Goal: Find specific page/section: Find specific page/section

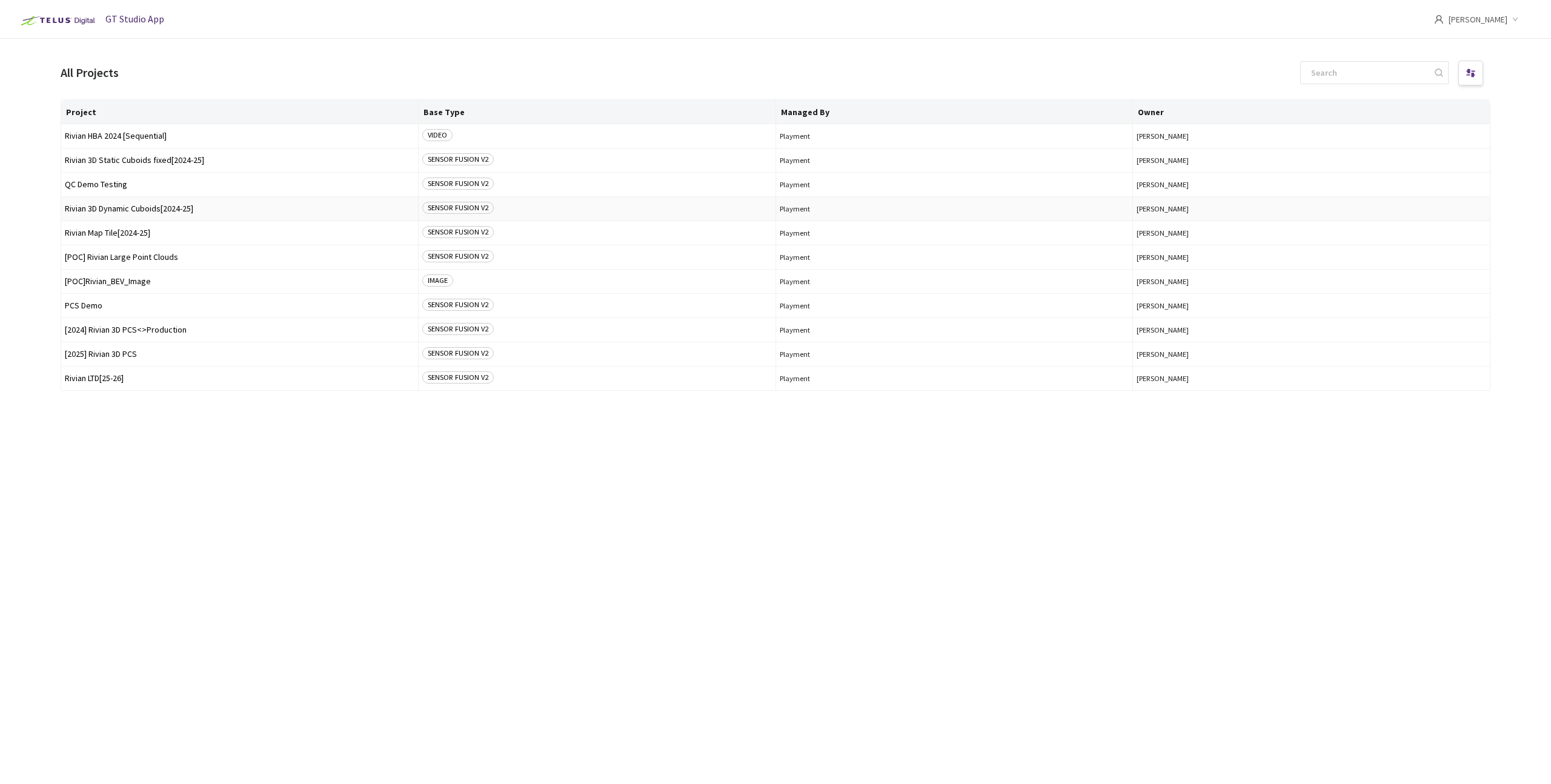
click at [142, 205] on span "Rivian 3D Dynamic Cuboids[2024-25]" at bounding box center [240, 209] width 350 height 10
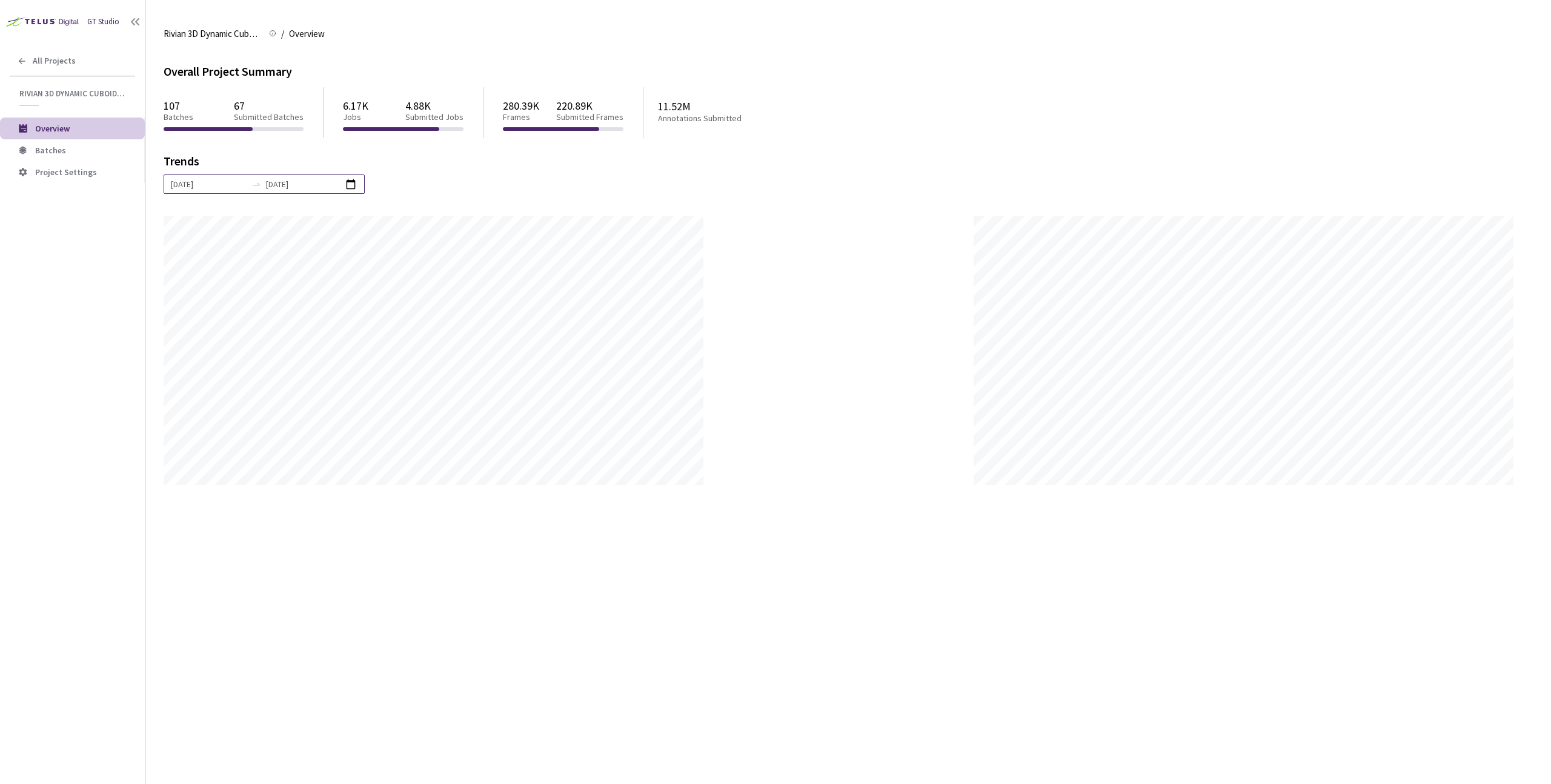
scroll to position [784, 1551]
click at [54, 151] on span "Batches" at bounding box center [51, 149] width 31 height 11
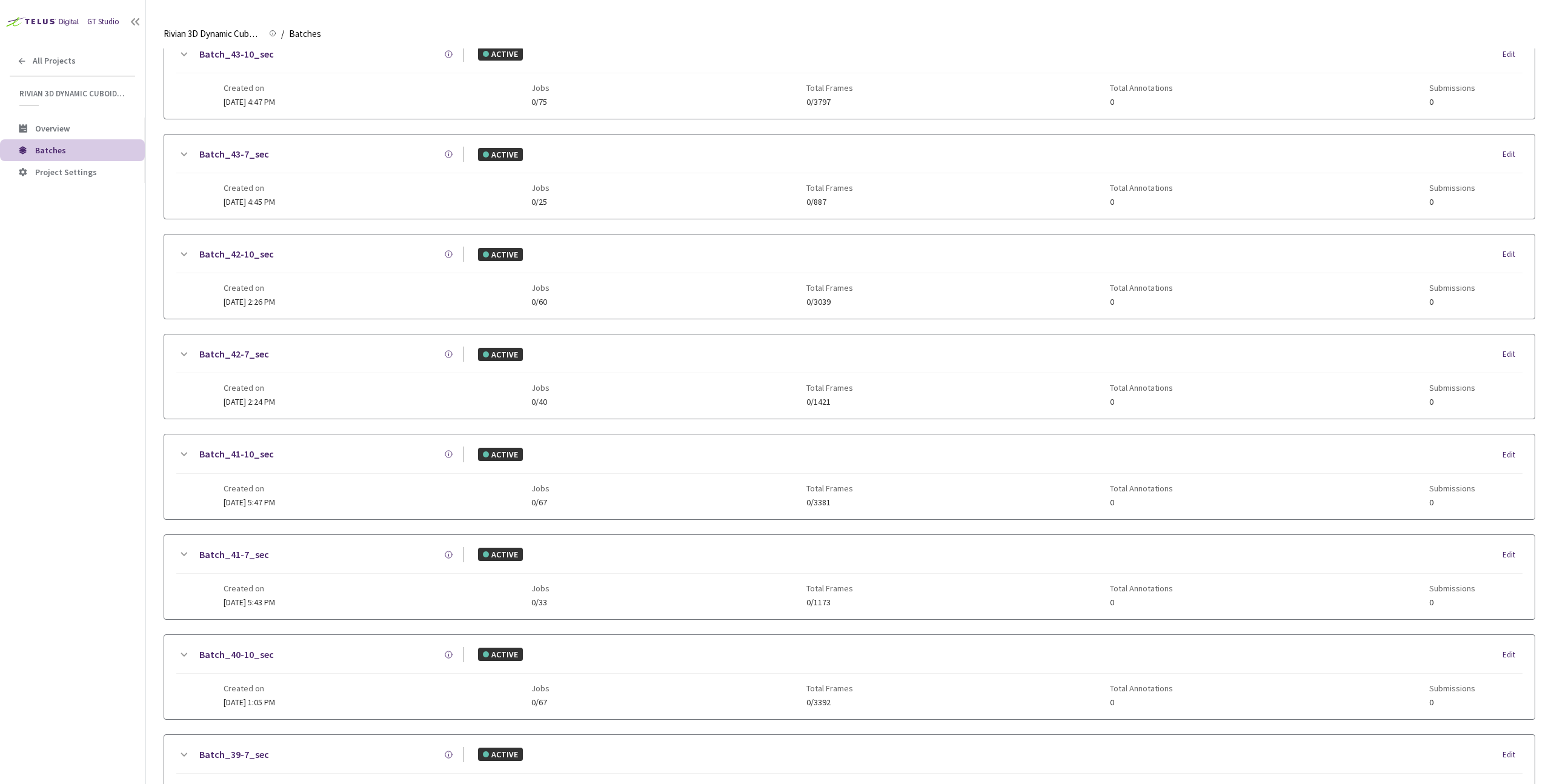
scroll to position [308, 0]
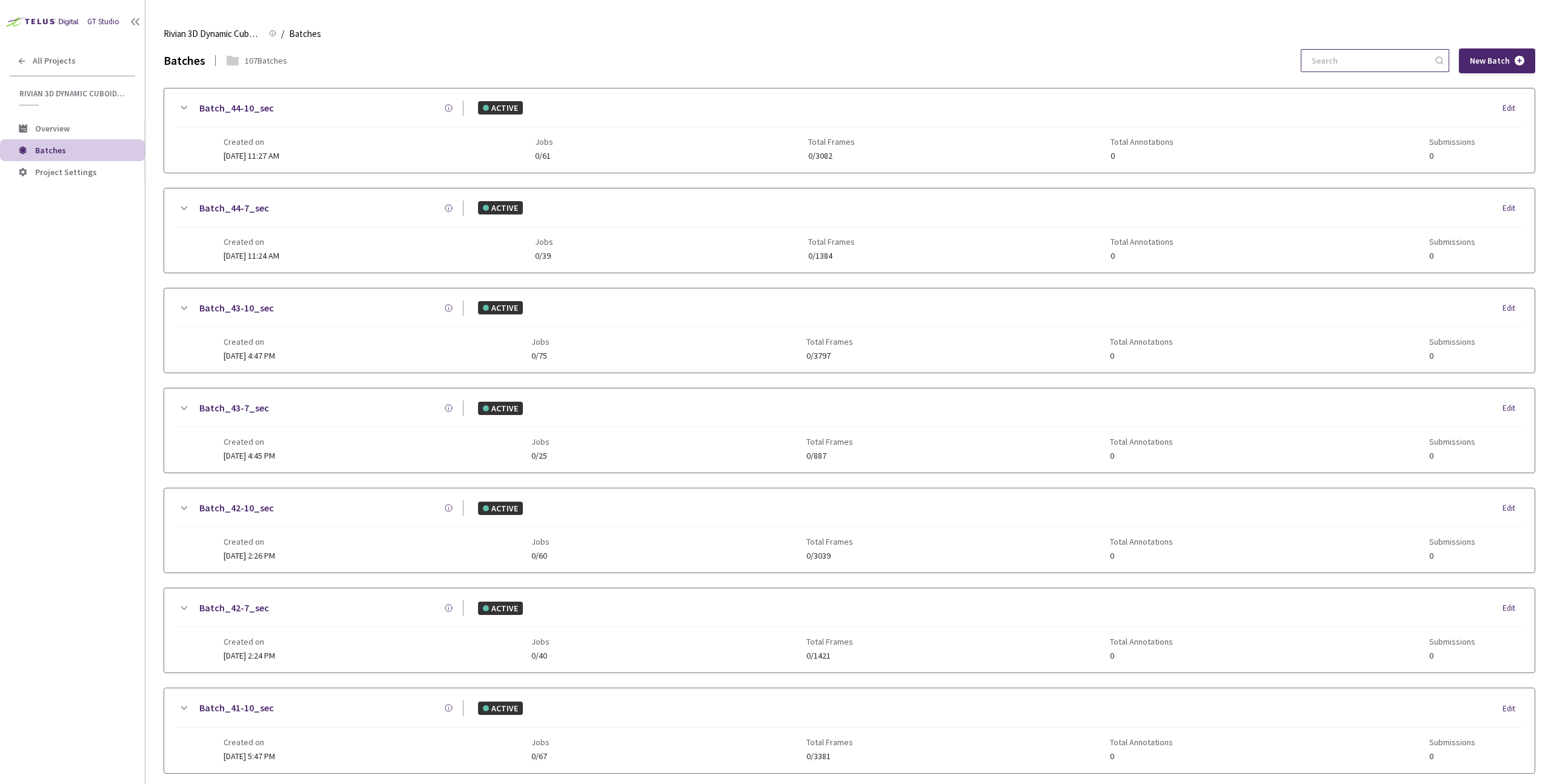
click at [1381, 64] on input at bounding box center [1369, 60] width 129 height 22
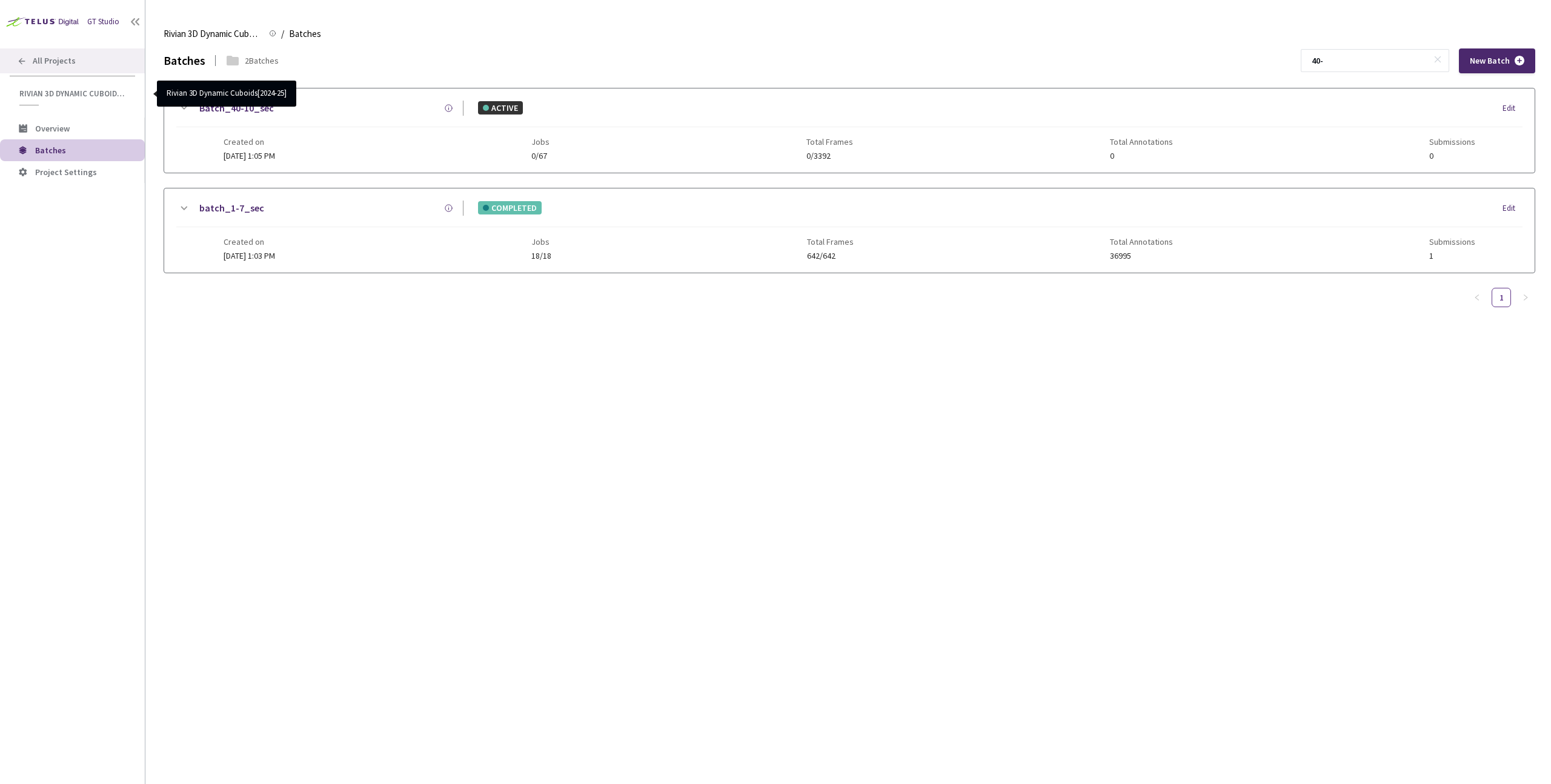
type input "40-"
click at [55, 57] on span "All Projects" at bounding box center [54, 60] width 43 height 11
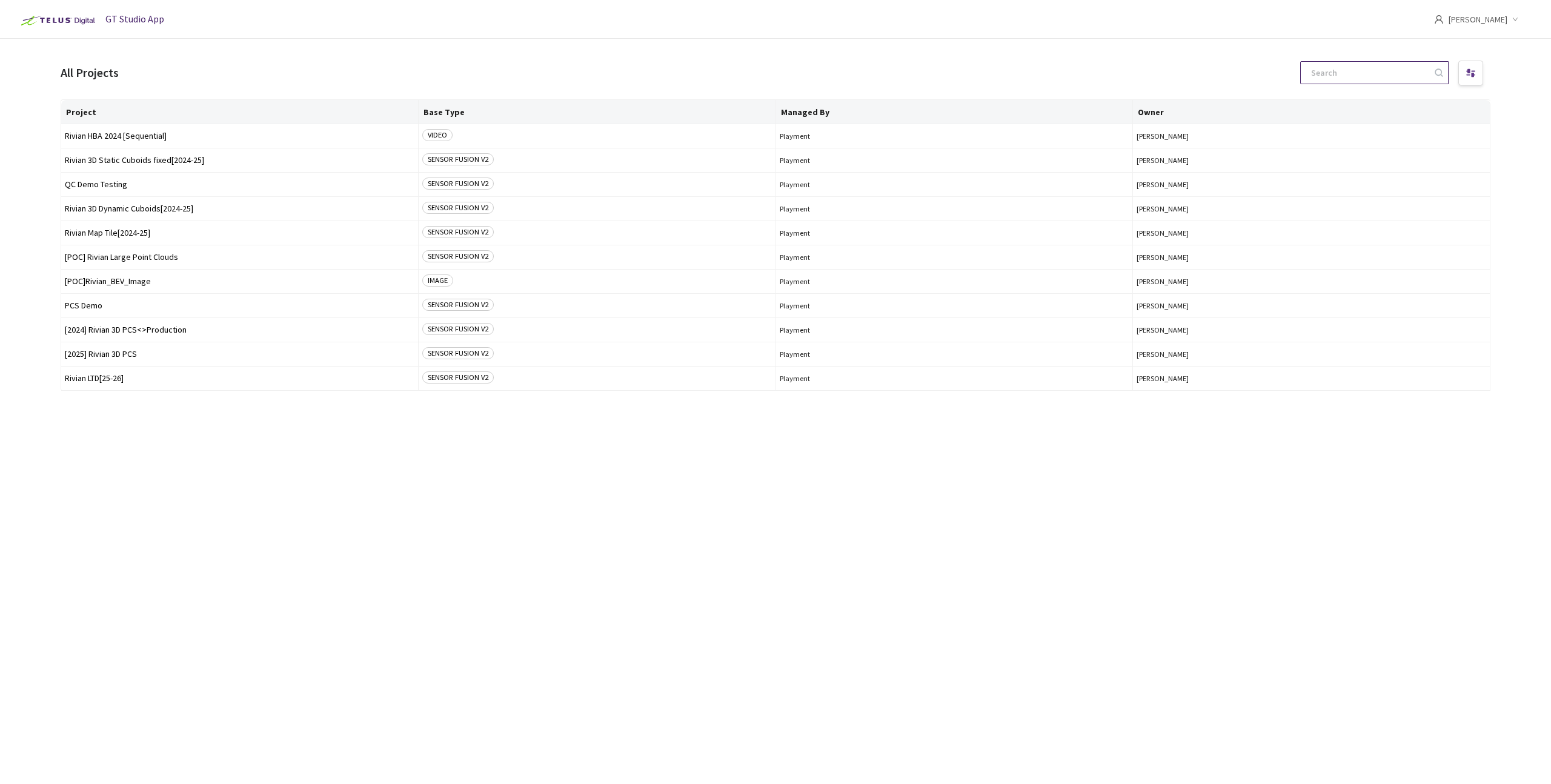
click at [1357, 64] on input at bounding box center [1368, 73] width 129 height 22
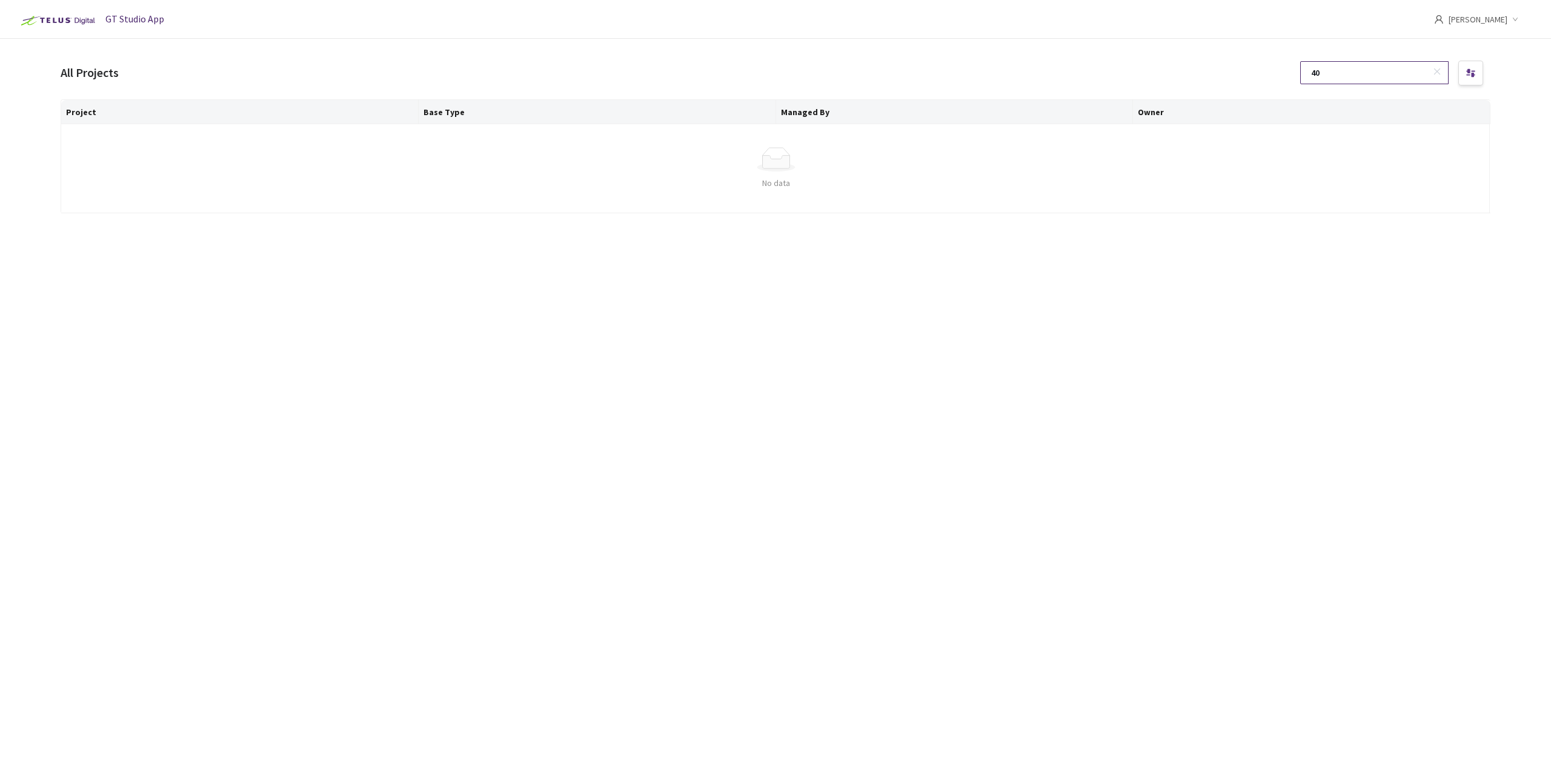
type input "4"
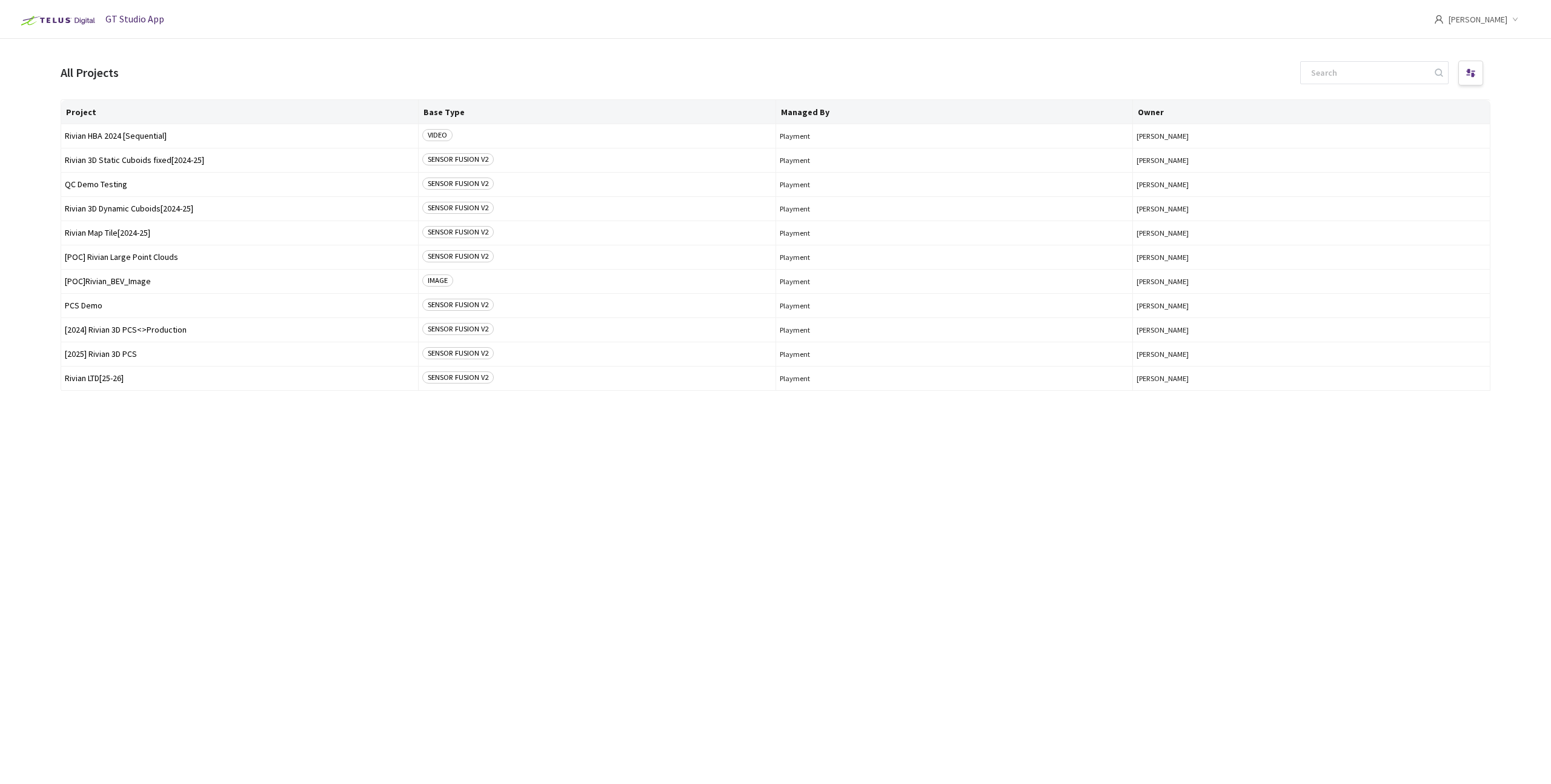
click at [262, 544] on div "Project Base Type Managed By Owner Rivian HBA 2024 [Sequential] VIDEO Playment …" at bounding box center [776, 430] width 1431 height 663
click at [154, 207] on span "Rivian 3D Dynamic Cuboids[2024-25]" at bounding box center [240, 209] width 350 height 10
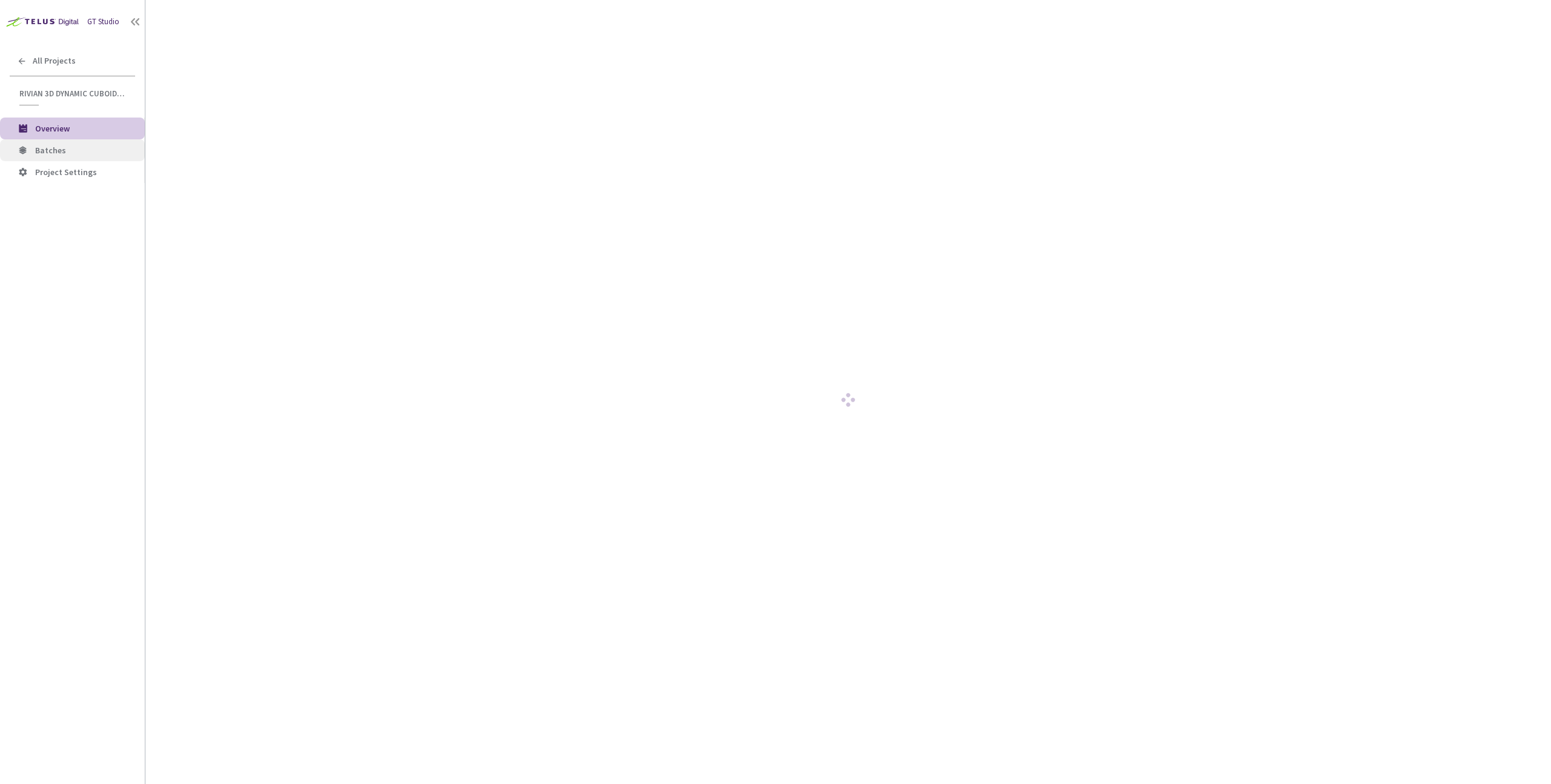
click at [78, 146] on span "Batches" at bounding box center [85, 150] width 100 height 11
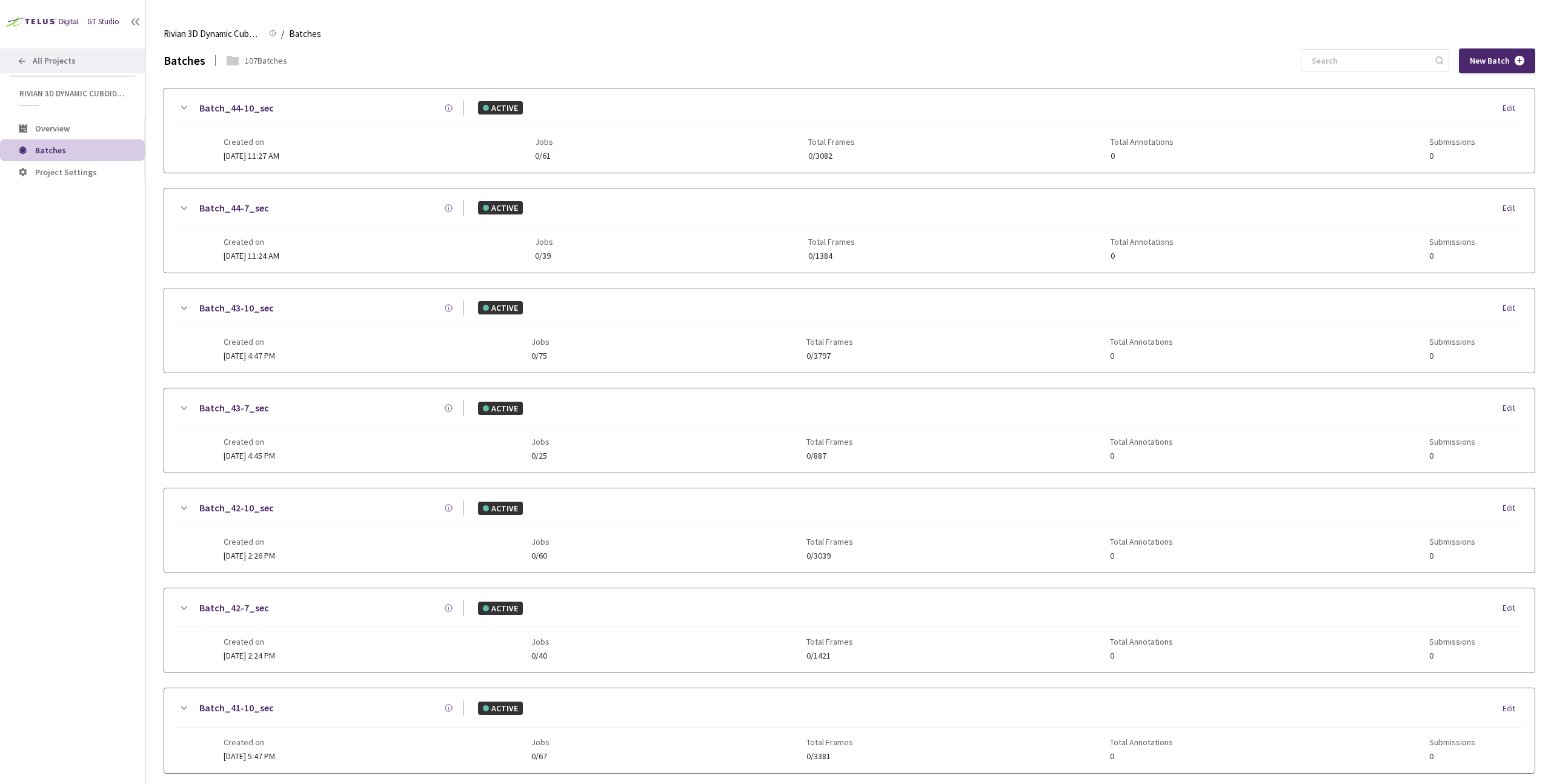
click at [55, 72] on div "All Projects" at bounding box center [72, 61] width 144 height 25
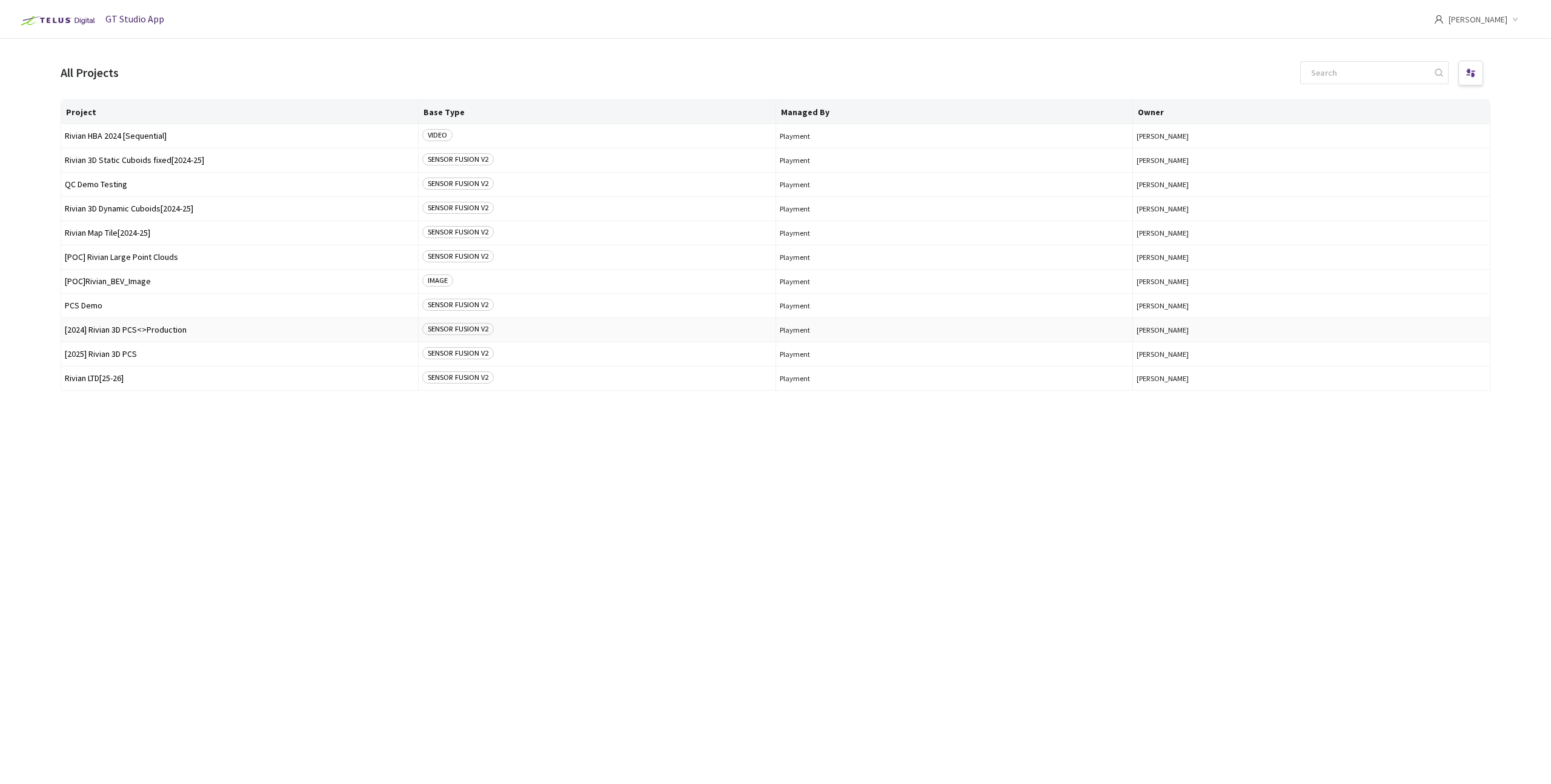
click at [131, 331] on span "[2024] Rivian 3D PCS<>Production" at bounding box center [240, 330] width 350 height 10
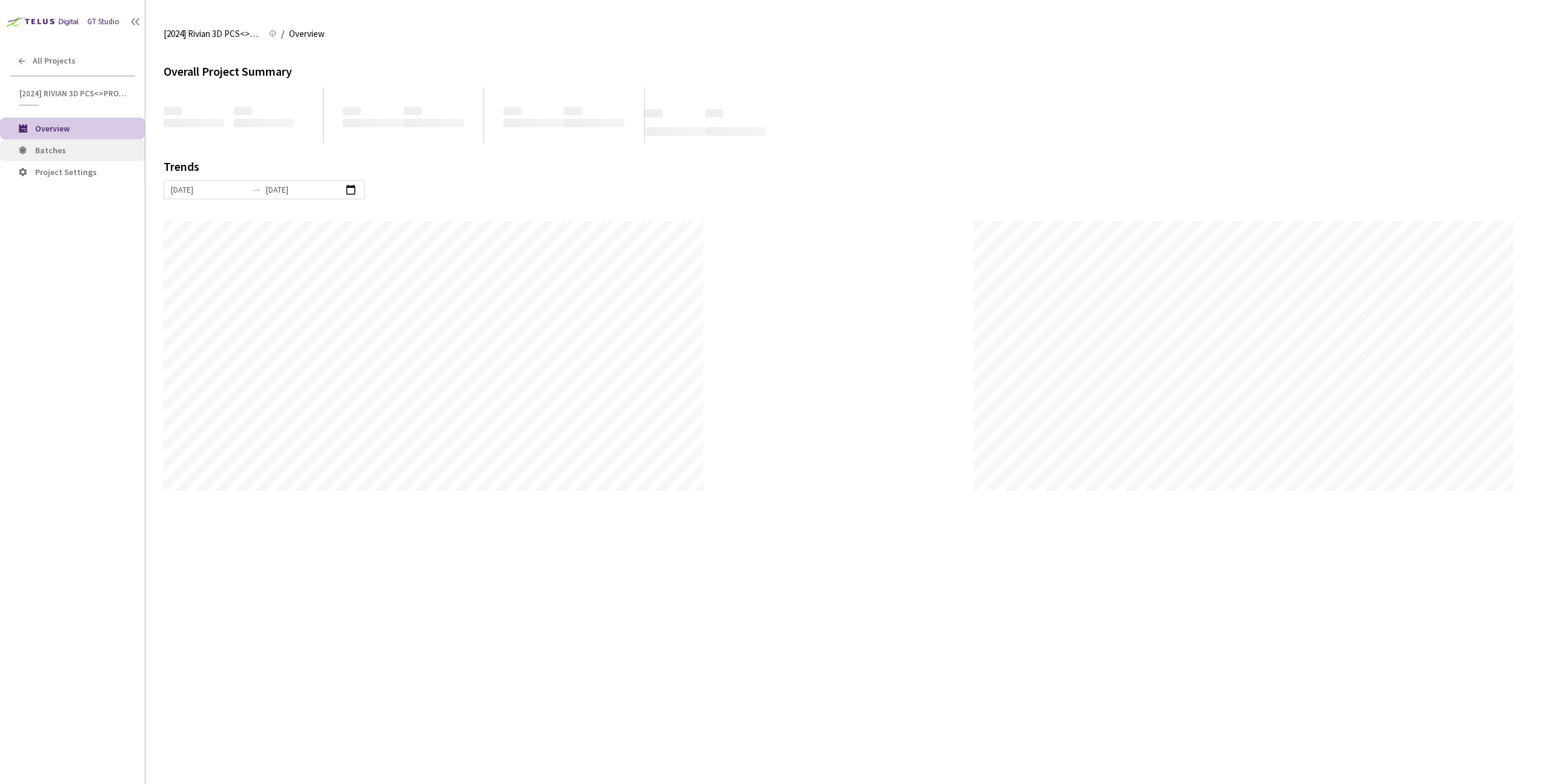
click at [73, 150] on span "Batches" at bounding box center [85, 150] width 100 height 11
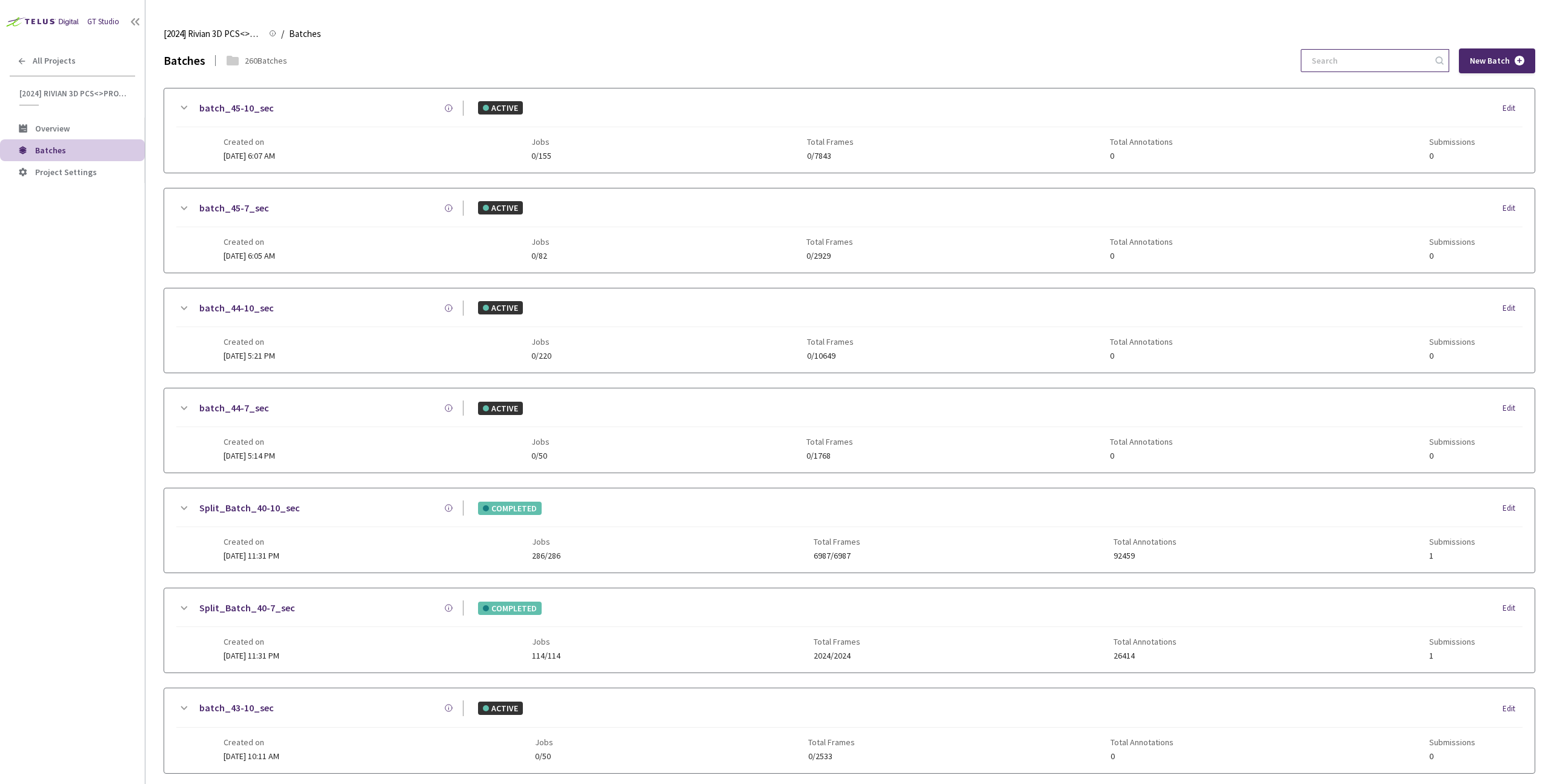
click at [1367, 64] on input at bounding box center [1369, 60] width 129 height 22
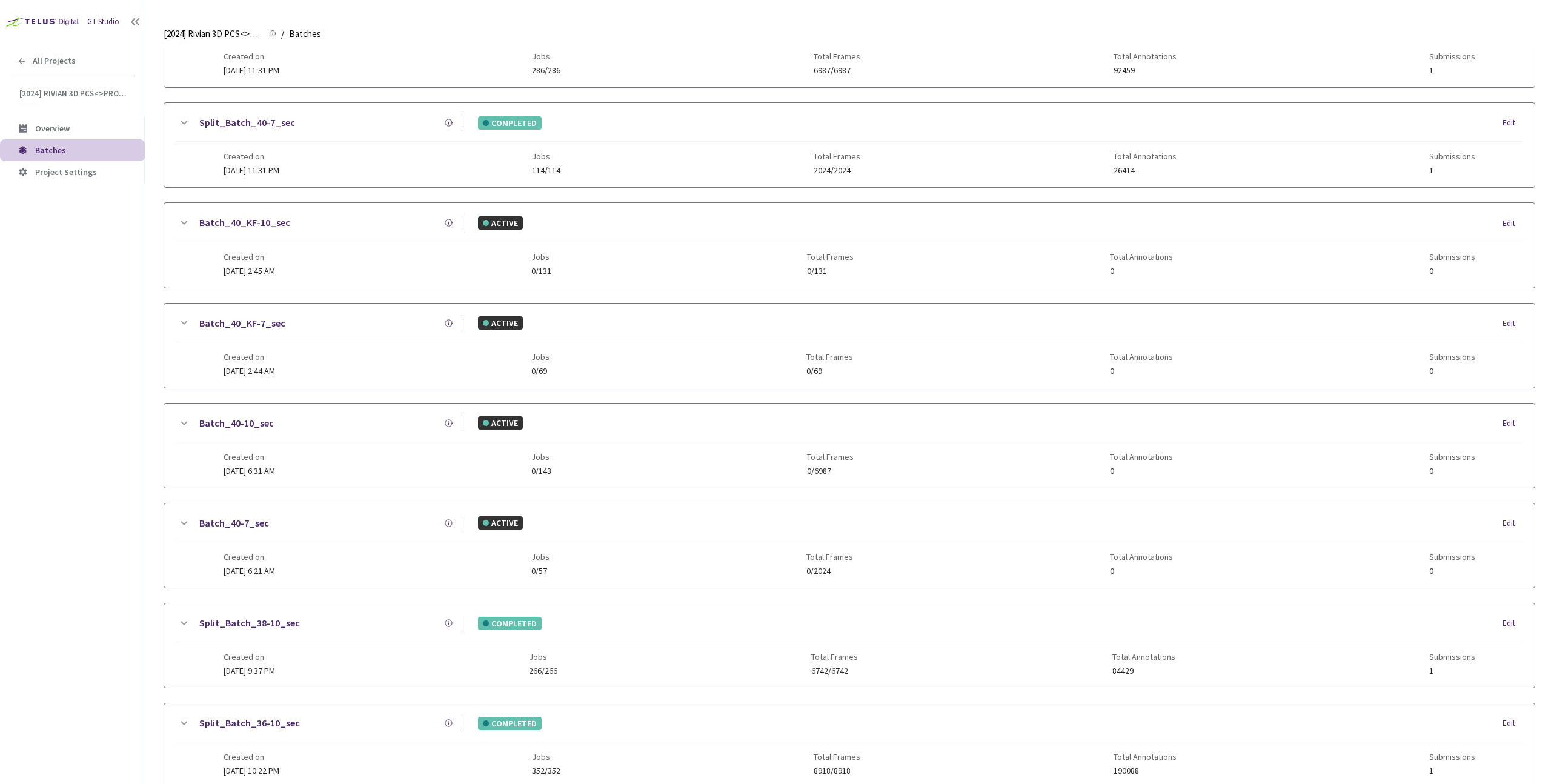
scroll to position [529, 0]
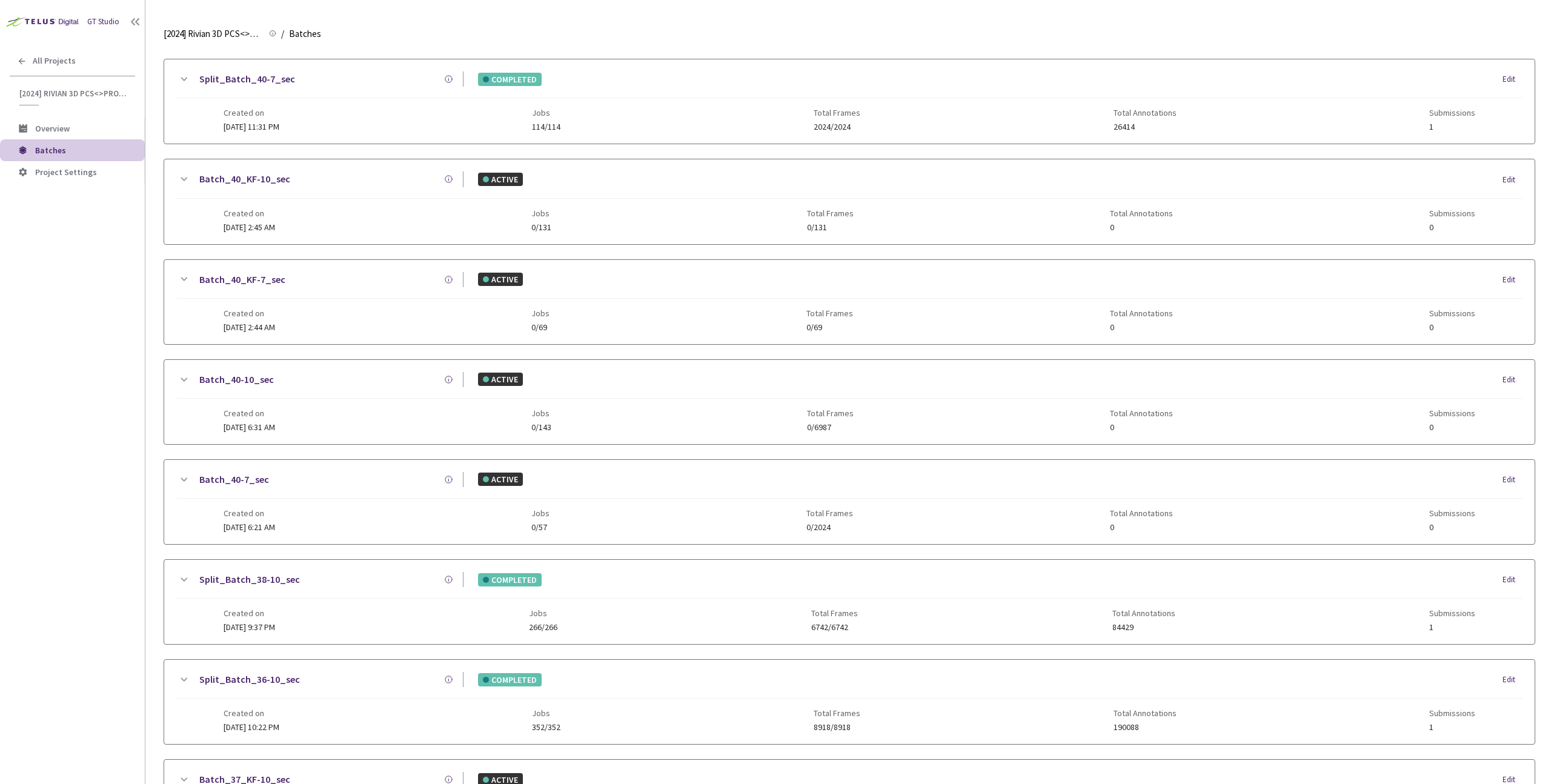
type input "40"
click at [71, 387] on div "GT Studio All Projects [2024] Rivian 3D PCS<>Production [2024] Rivian 3D PCS<>P…" at bounding box center [72, 368] width 144 height 737
drag, startPoint x: 271, startPoint y: 479, endPoint x: 186, endPoint y: 481, distance: 85.0
click at [186, 481] on div "Batch_40-7_sec Batch ID 21082a80-78e8-4def-b0a3-a3cccc8f7fce Description Dynami…" at bounding box center [849, 486] width 1346 height 27
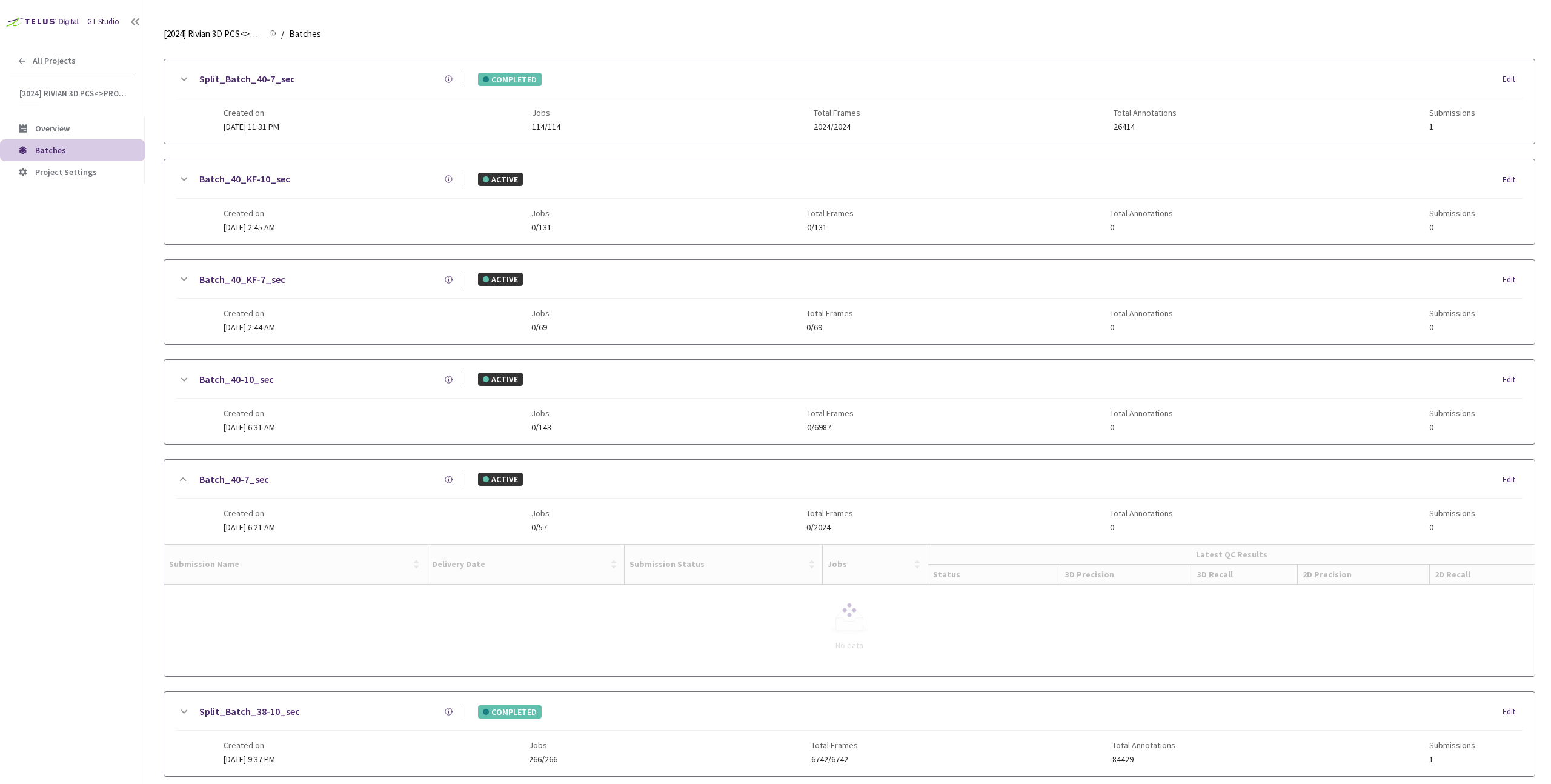
drag, startPoint x: 87, startPoint y: 491, endPoint x: 89, endPoint y: 460, distance: 31.1
click at [87, 490] on div "GT Studio All Projects [2024] Rivian 3D PCS<>Production [2024] Rivian 3D PCS<>P…" at bounding box center [72, 368] width 144 height 737
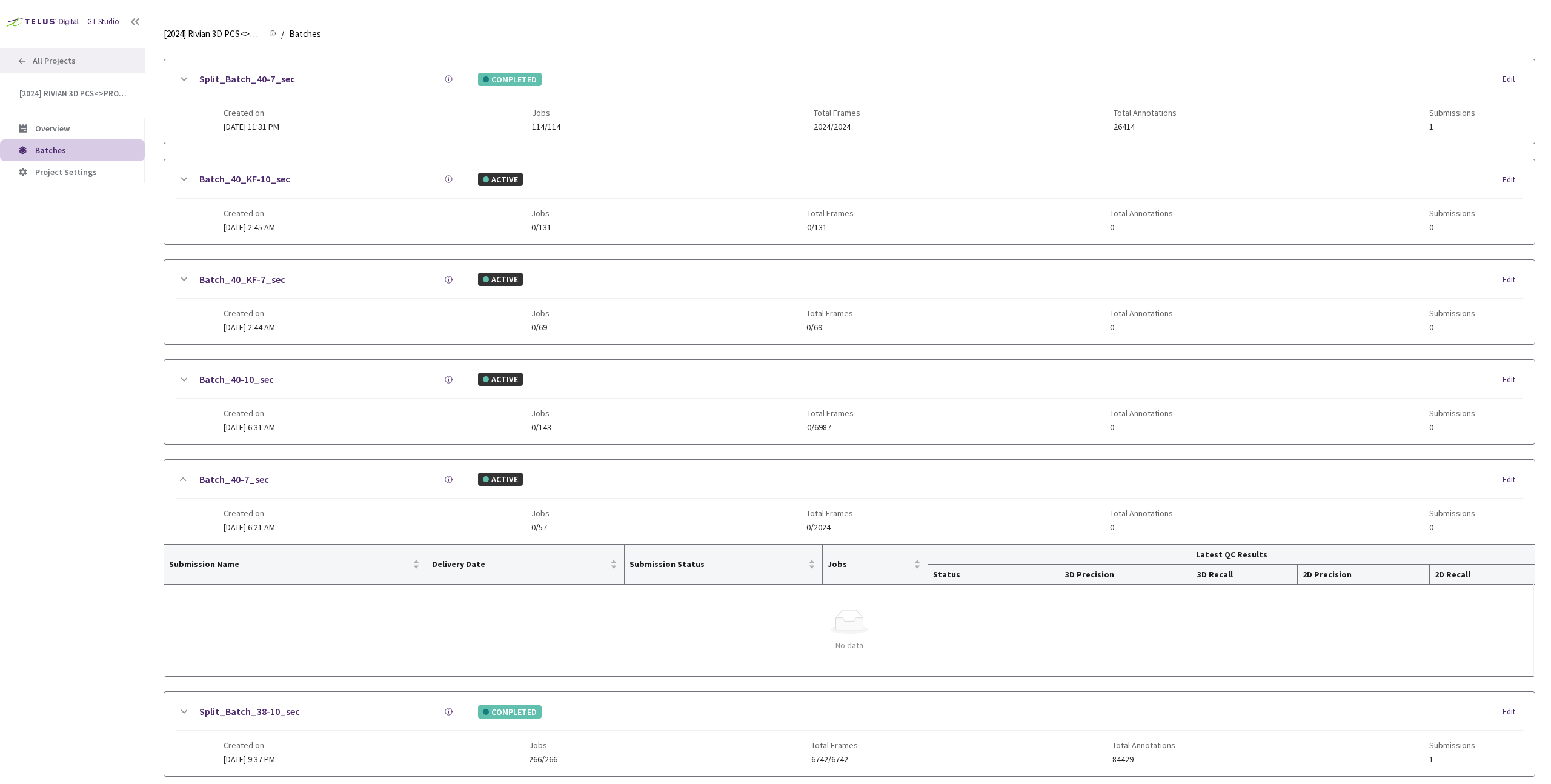
click at [63, 57] on span "All Projects" at bounding box center [54, 60] width 43 height 11
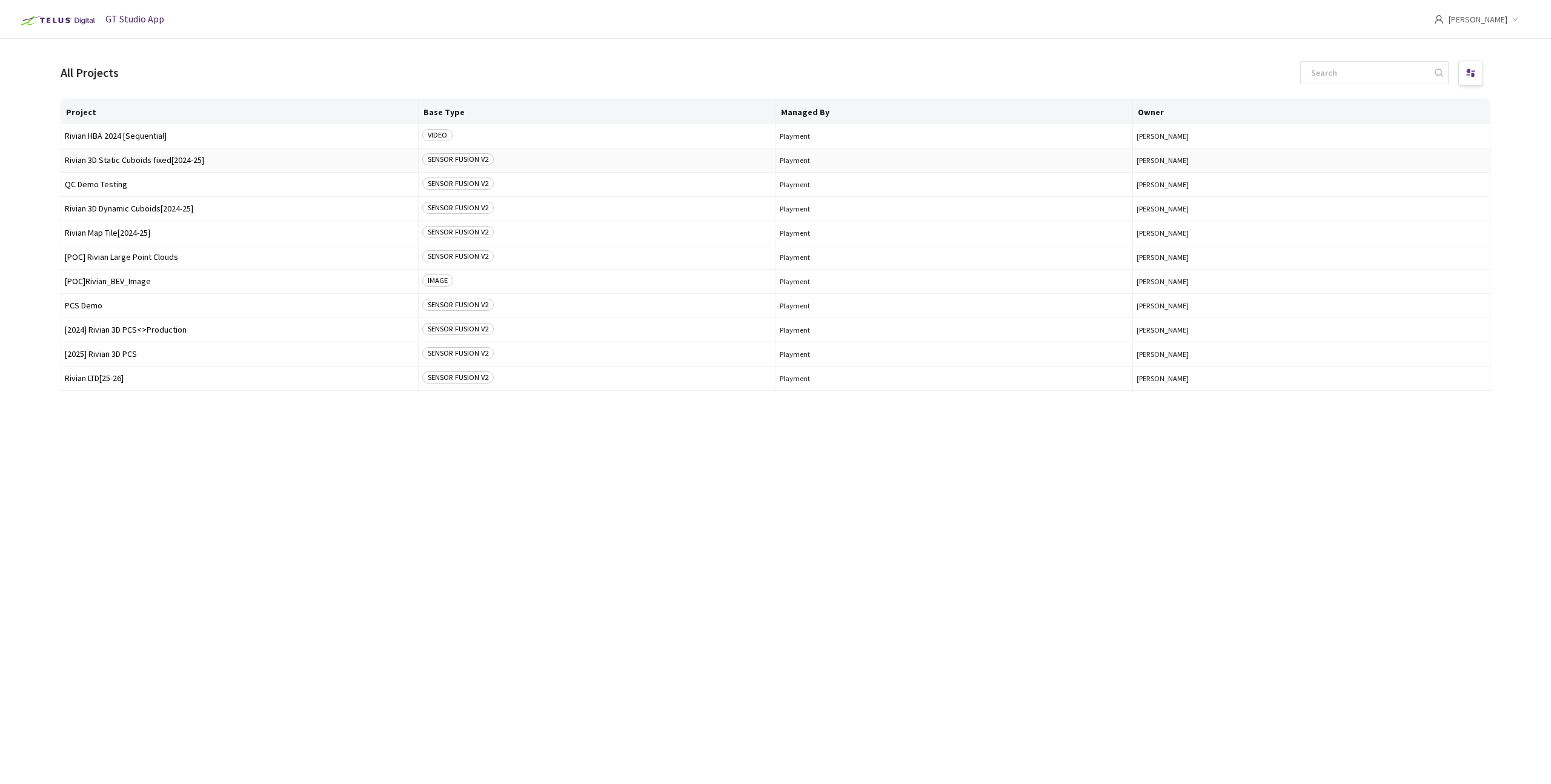
click at [147, 163] on span "Rivian 3D Static Cuboids fixed[2024-25]" at bounding box center [240, 161] width 350 height 10
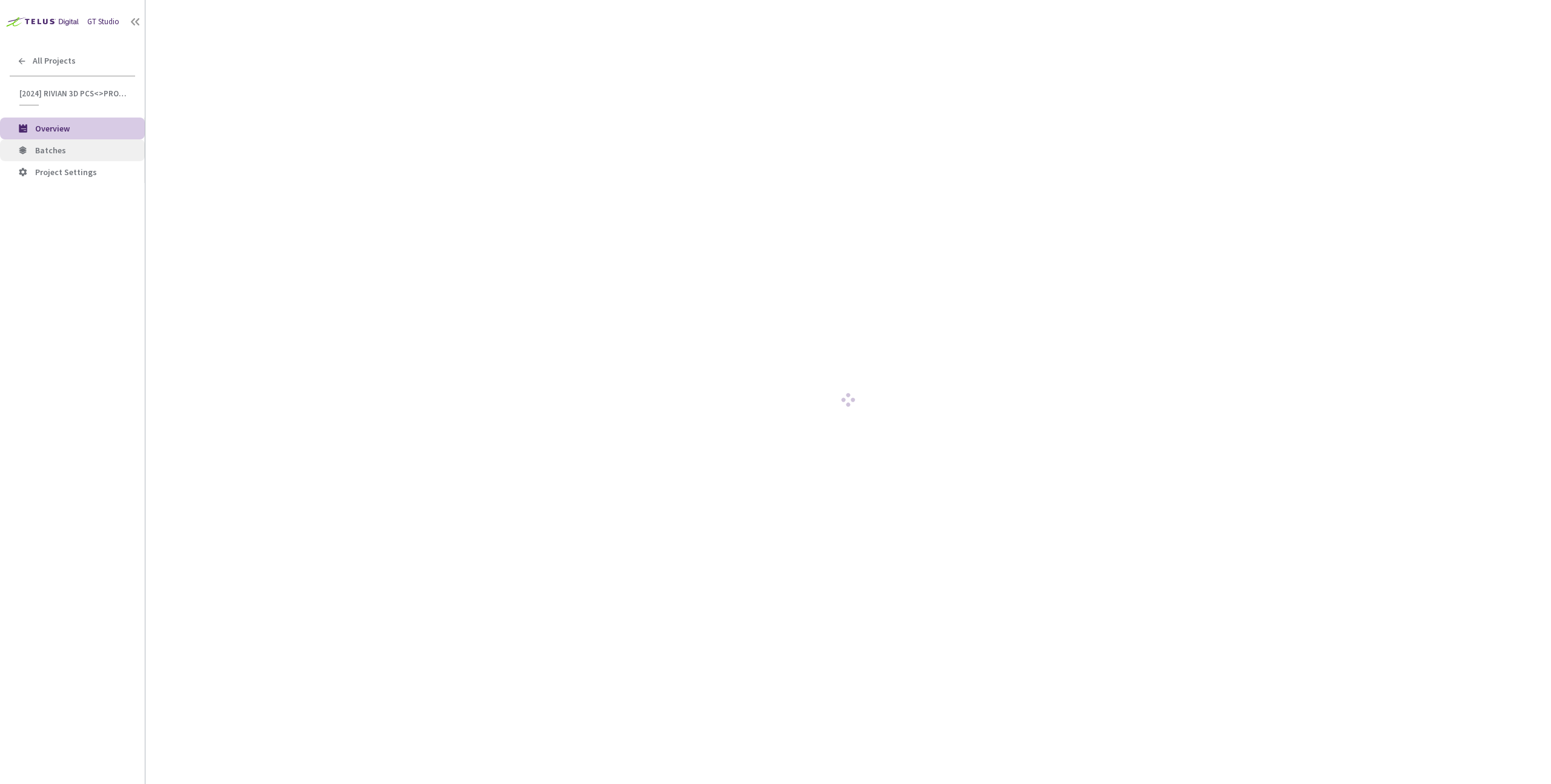
click at [67, 150] on span "Batches" at bounding box center [85, 150] width 100 height 11
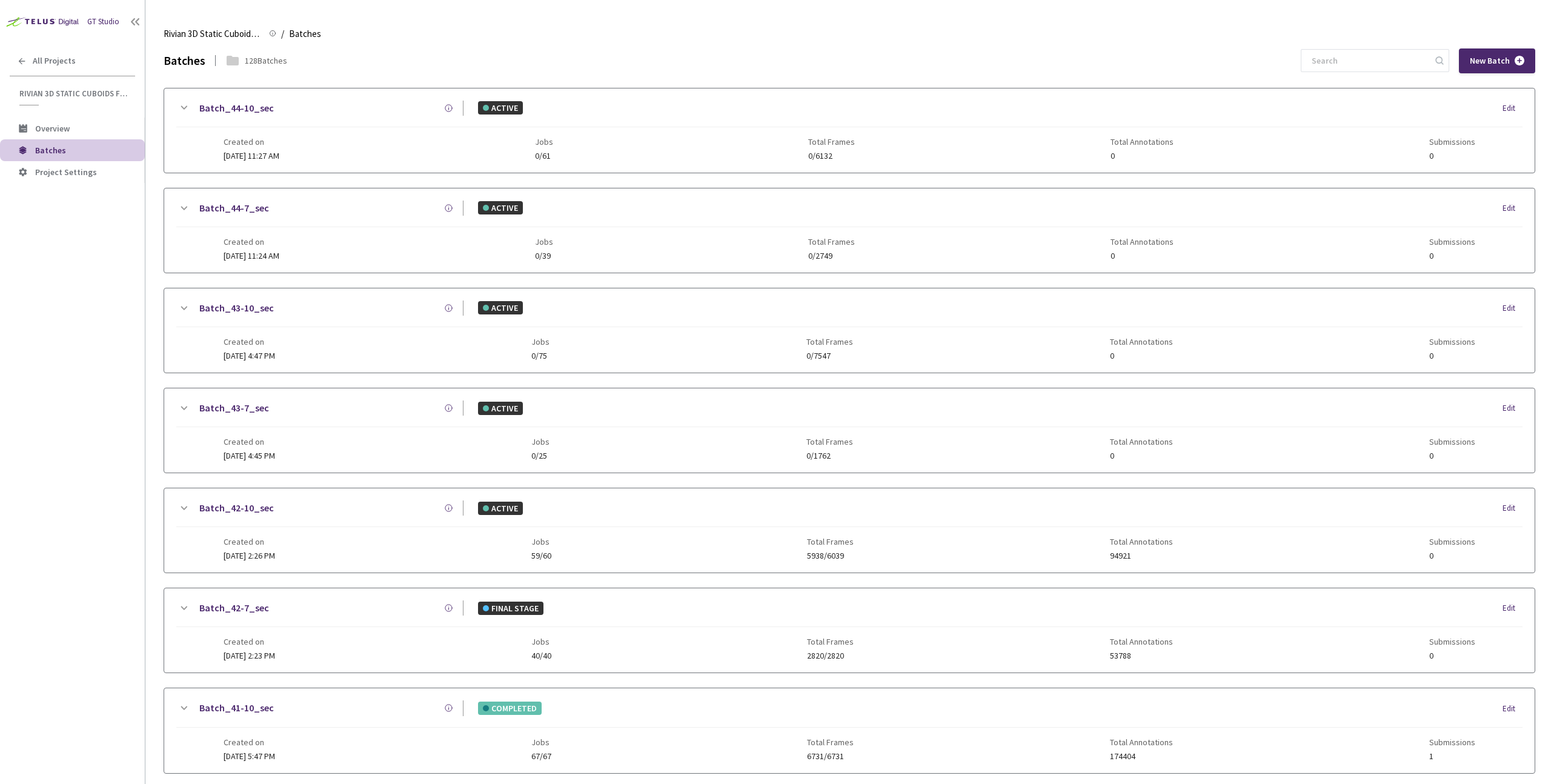
click at [55, 43] on div "GT Studio All Projects Rivian 3D Static Cuboids fixed[2024-25] Rivian 3D Static…" at bounding box center [72, 368] width 144 height 737
click at [55, 52] on div "All Projects" at bounding box center [72, 61] width 144 height 25
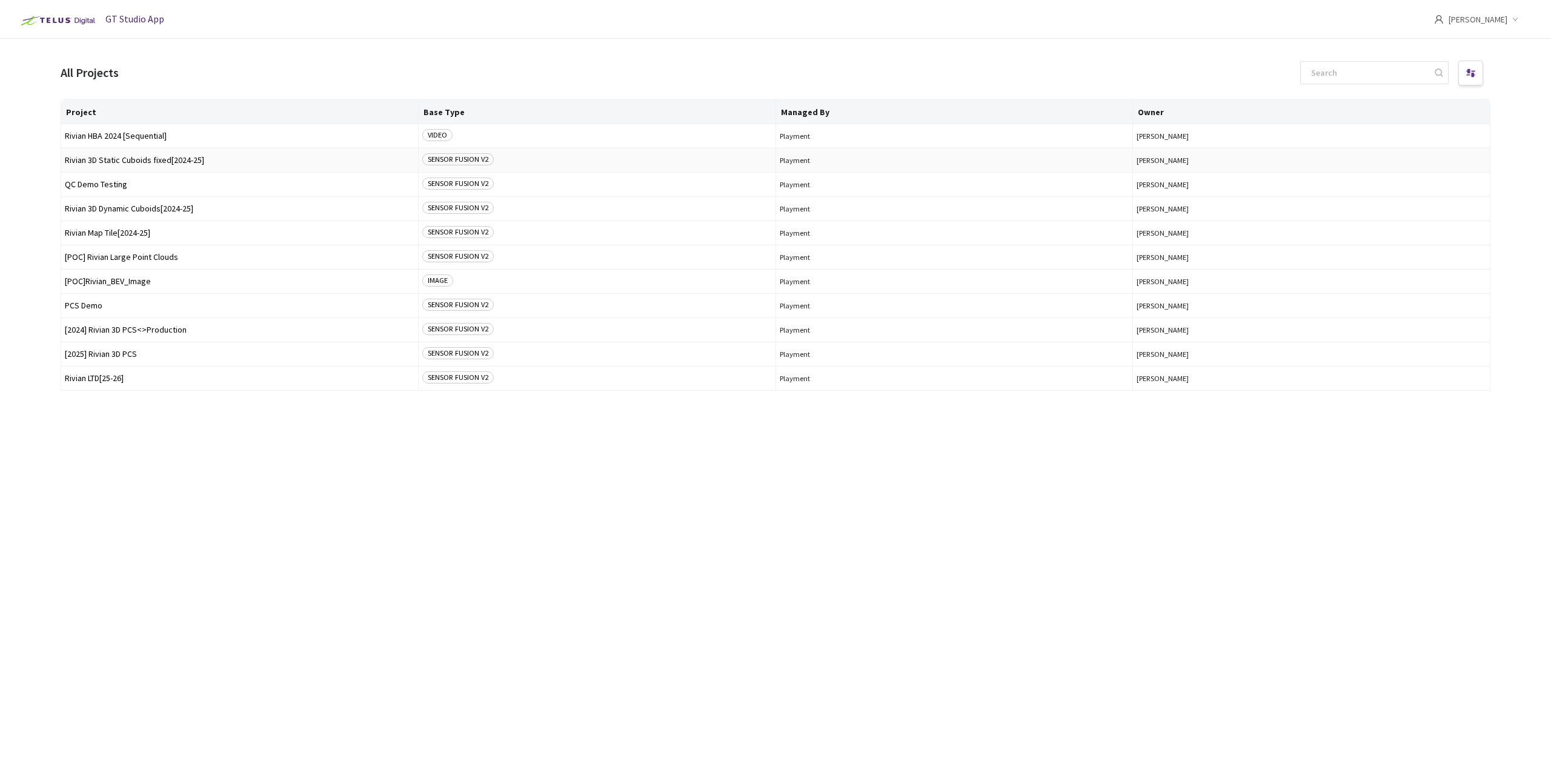
click at [132, 157] on span "Rivian 3D Static Cuboids fixed[2024-25]" at bounding box center [240, 161] width 350 height 10
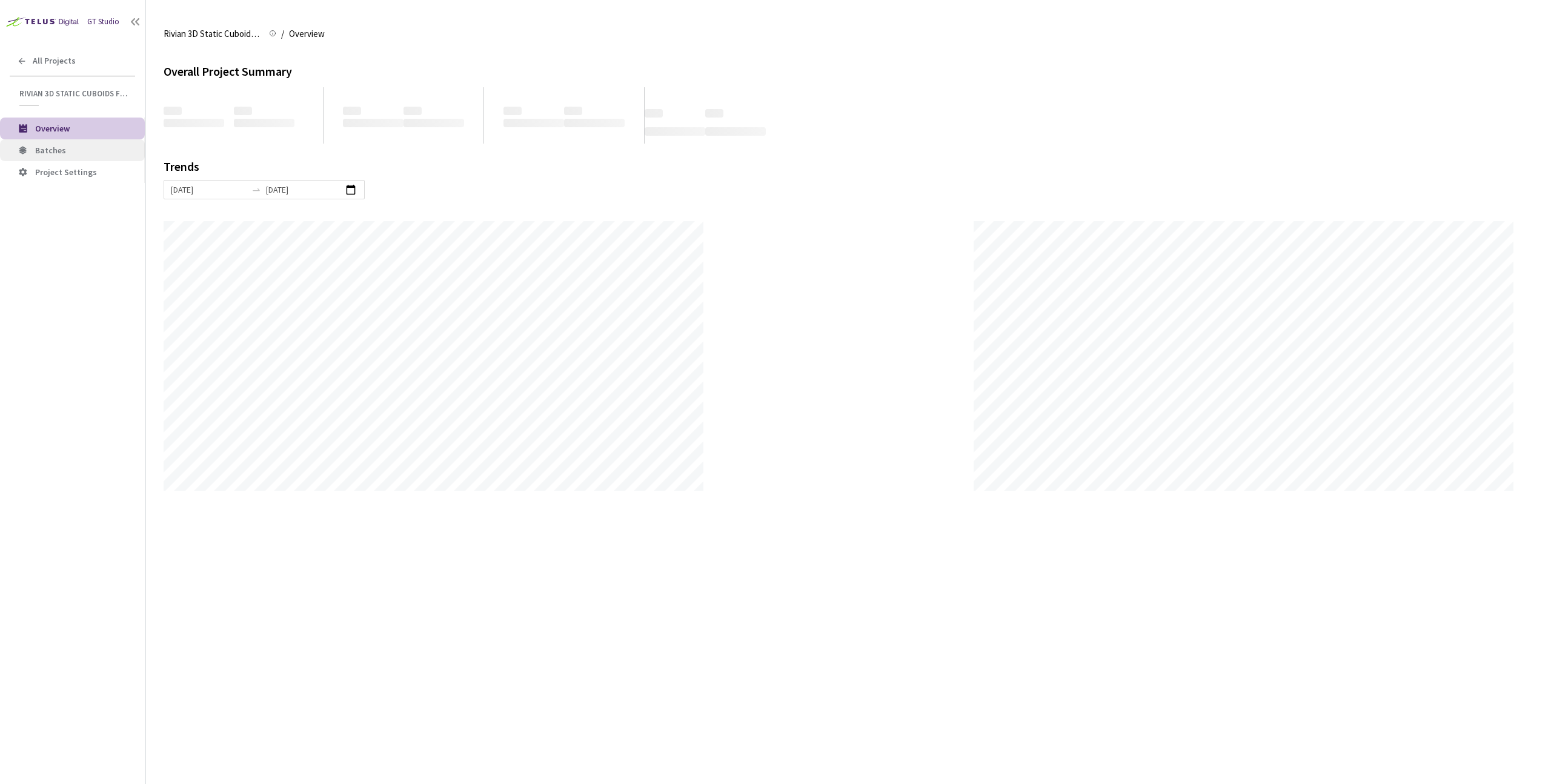
scroll to position [784, 1551]
click at [46, 158] on li "Batches" at bounding box center [72, 150] width 144 height 22
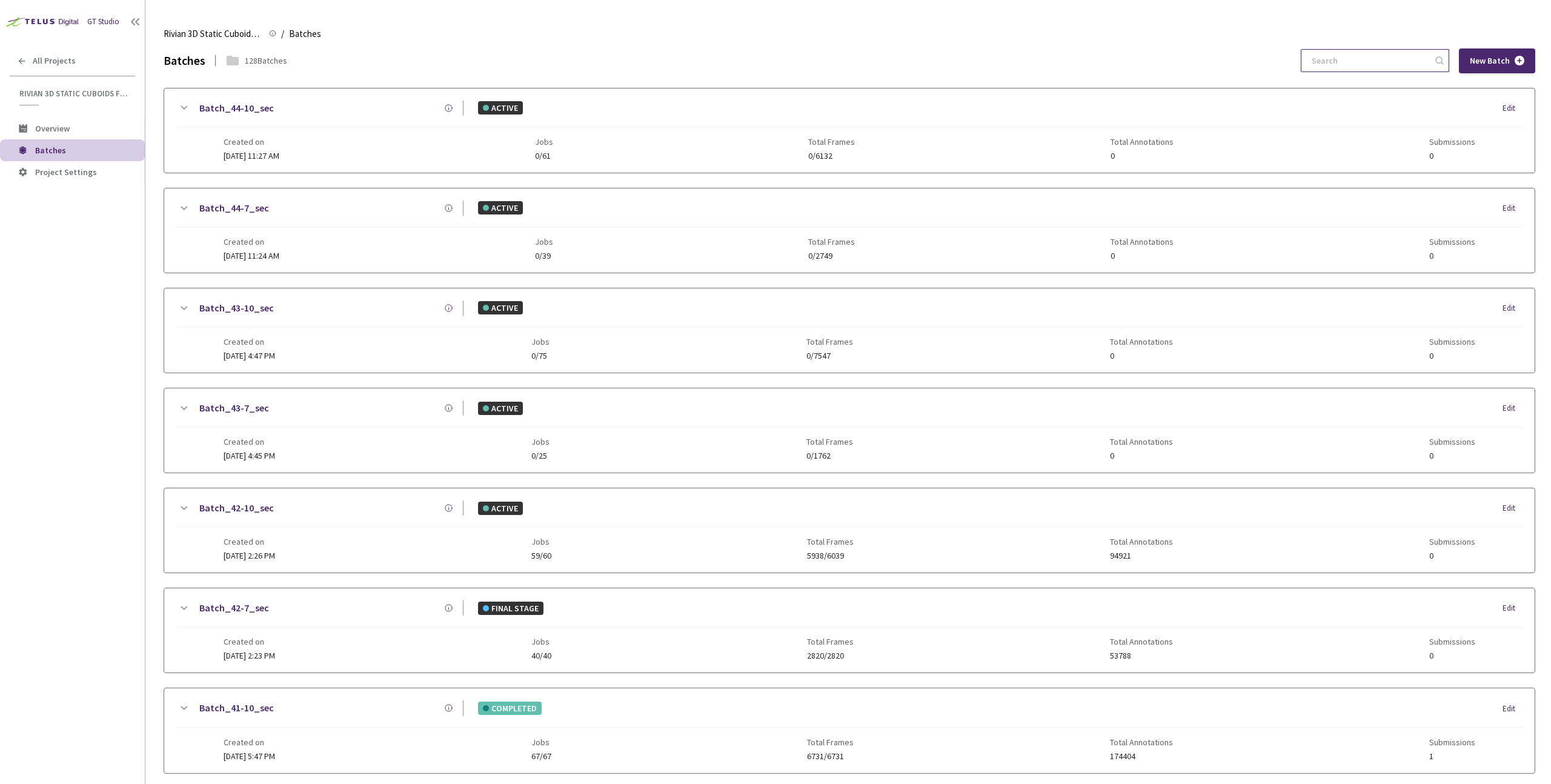
click at [1391, 63] on input at bounding box center [1369, 60] width 129 height 22
paste input "d70ffc21-c17d-4df3-a296-825d479b1950"
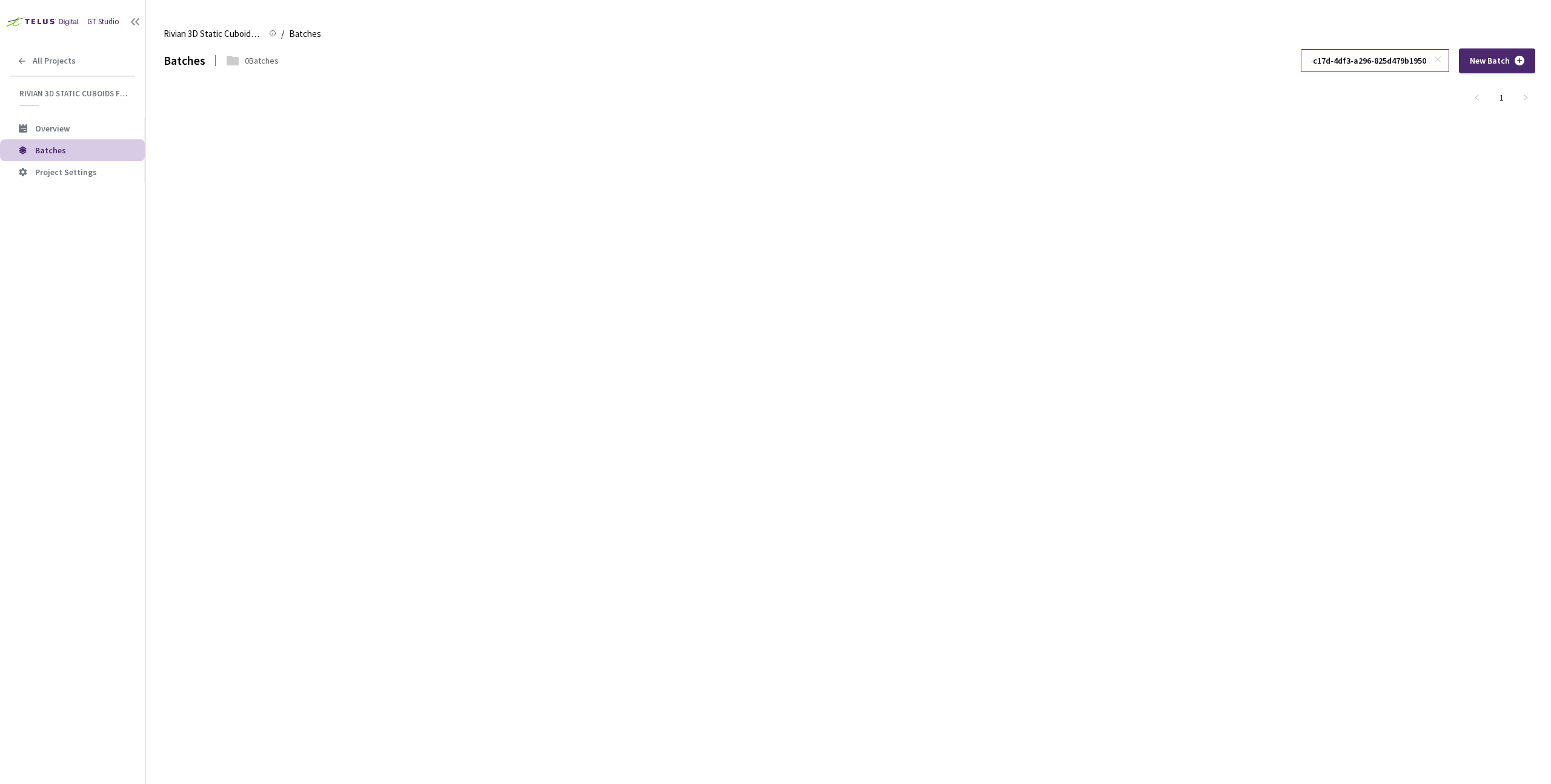
click at [1432, 64] on input "d70ffc21-c17d-4df3-a296-825d479b1950" at bounding box center [1369, 60] width 129 height 22
type input "d70ffc21-c17d-4df3-a296-825d479b1950"
click at [1439, 60] on icon at bounding box center [1438, 59] width 9 height 9
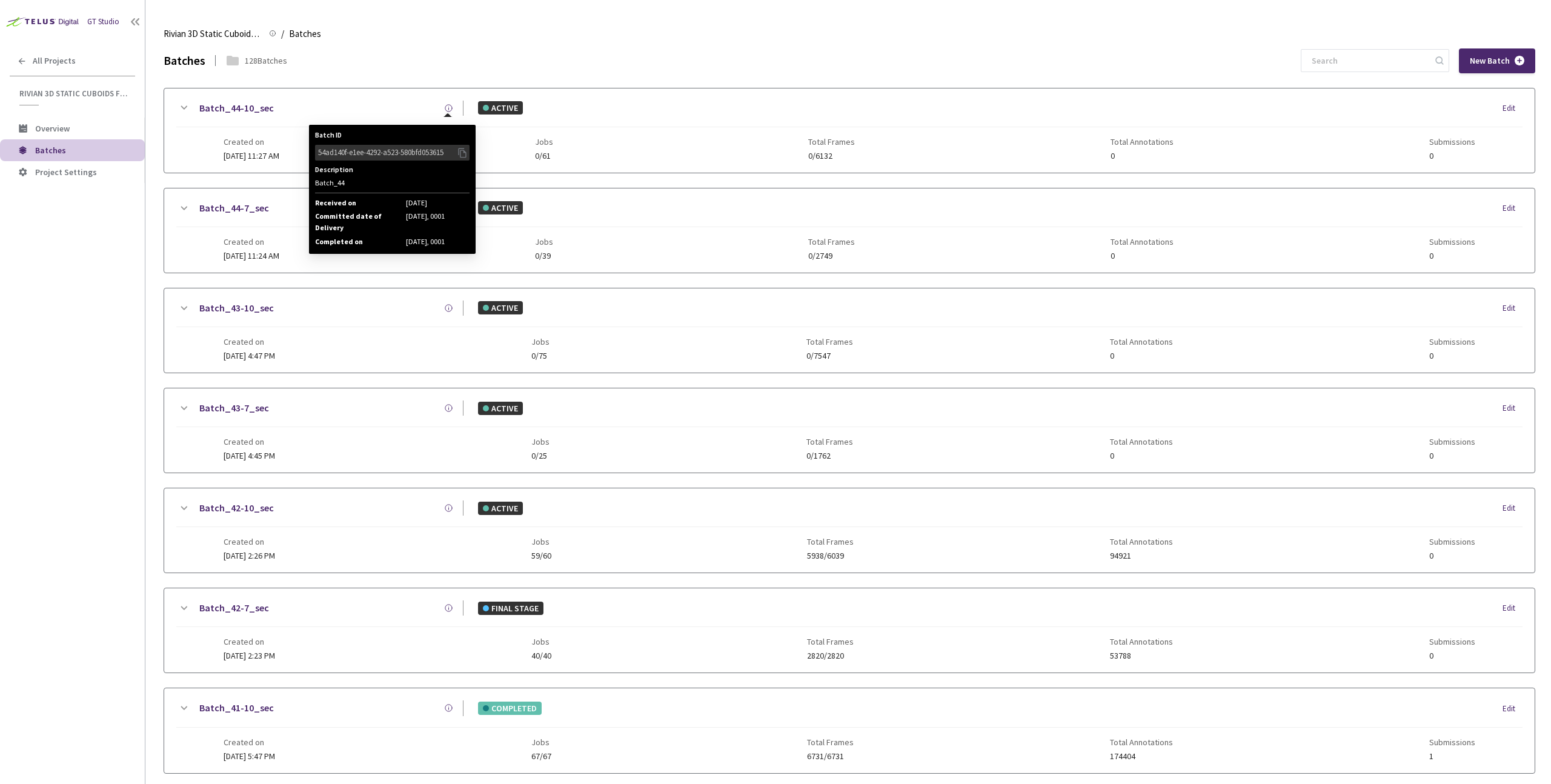
click at [448, 105] on icon at bounding box center [449, 108] width 10 height 10
click at [465, 151] on icon at bounding box center [462, 153] width 8 height 10
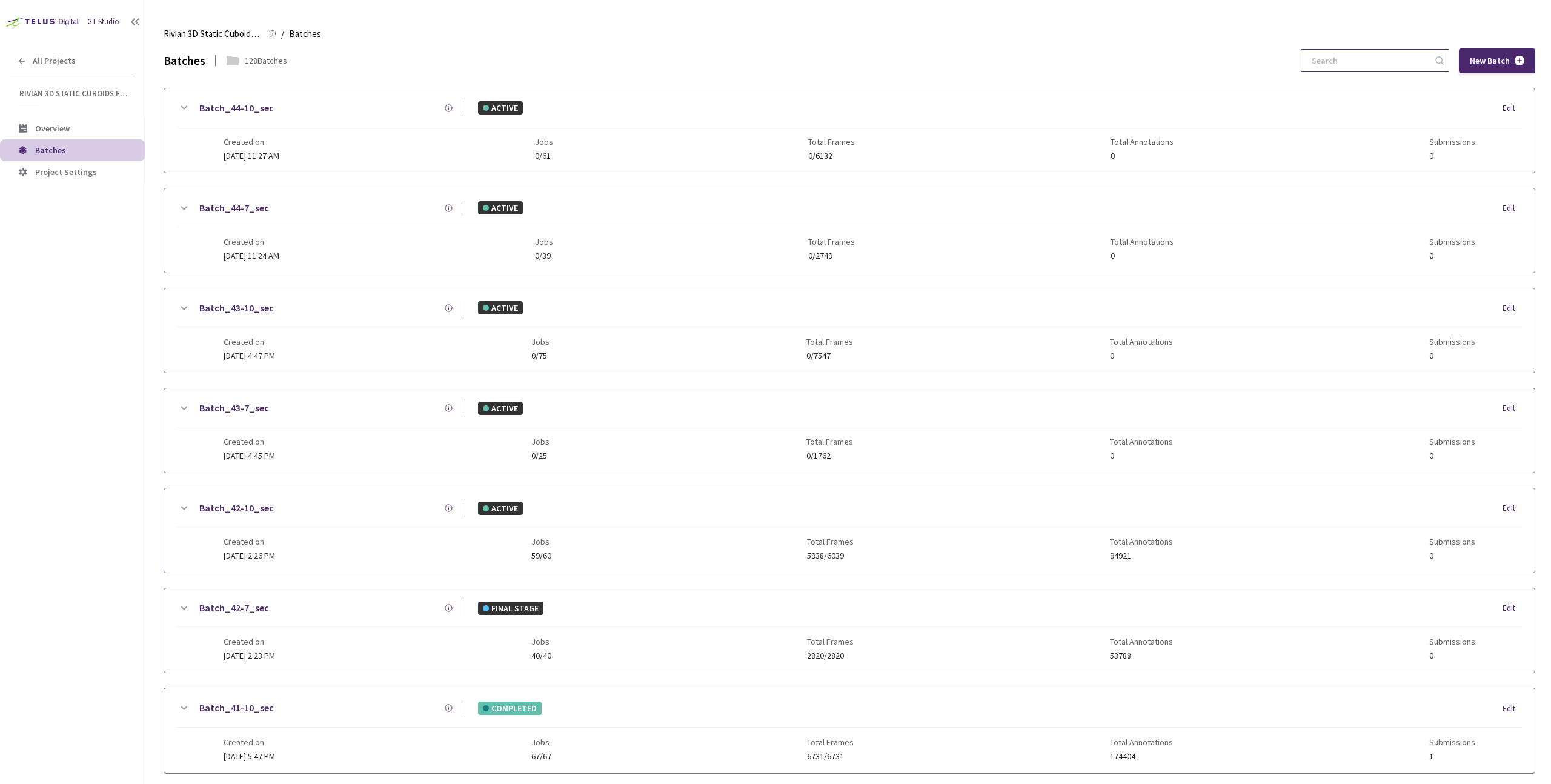
click at [1392, 54] on input at bounding box center [1369, 60] width 129 height 22
paste input "54ad140f-e1ee-4292-a523-580bfd053615"
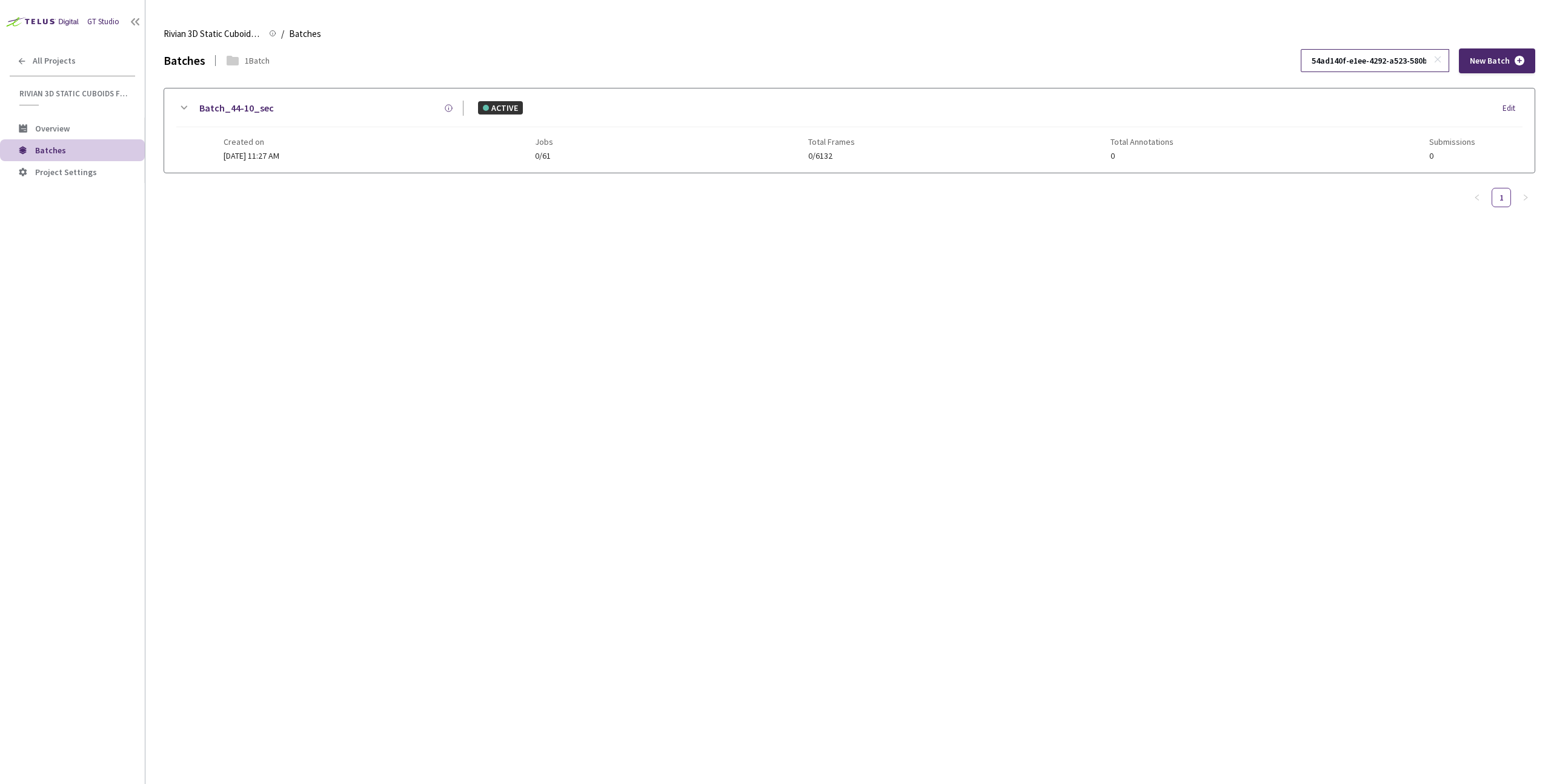
scroll to position [0, 62]
type input "54ad140f-e1ee-4292-a523-580bfd053615"
click at [1435, 58] on icon at bounding box center [1438, 59] width 9 height 9
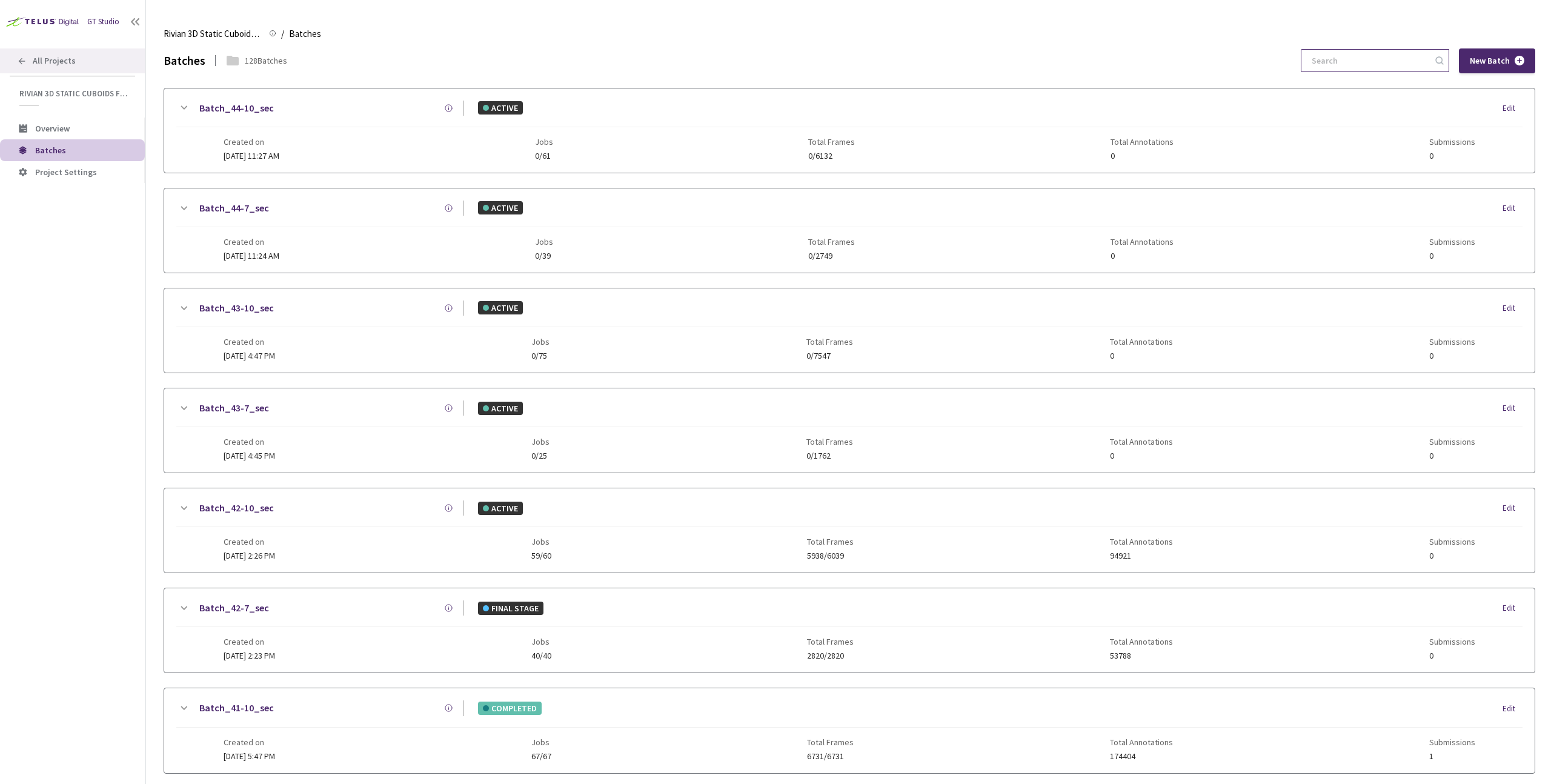
click at [56, 55] on span "All Projects" at bounding box center [54, 60] width 43 height 11
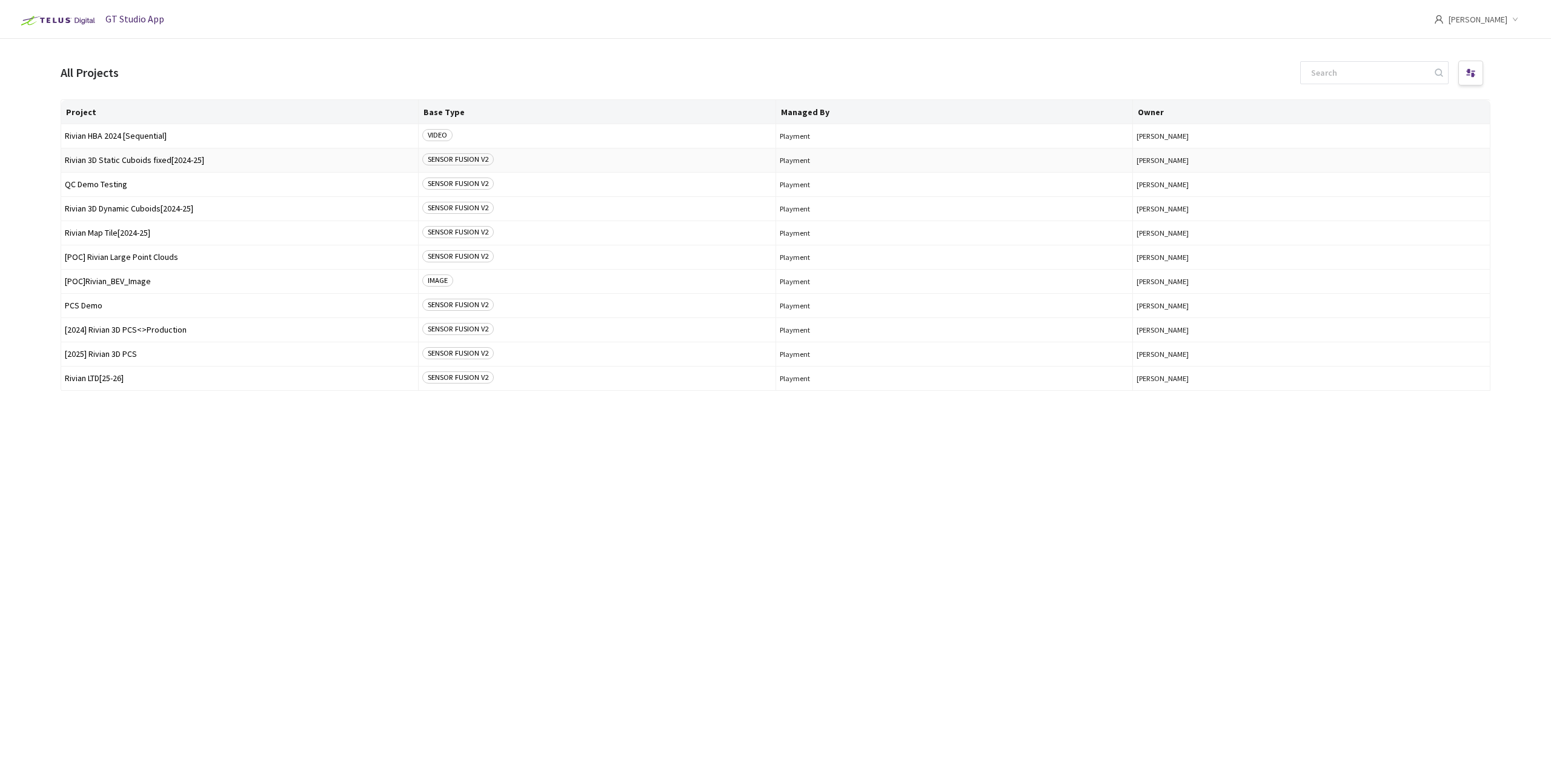
click at [178, 163] on span "Rivian 3D Static Cuboids fixed[2024-25]" at bounding box center [240, 161] width 350 height 10
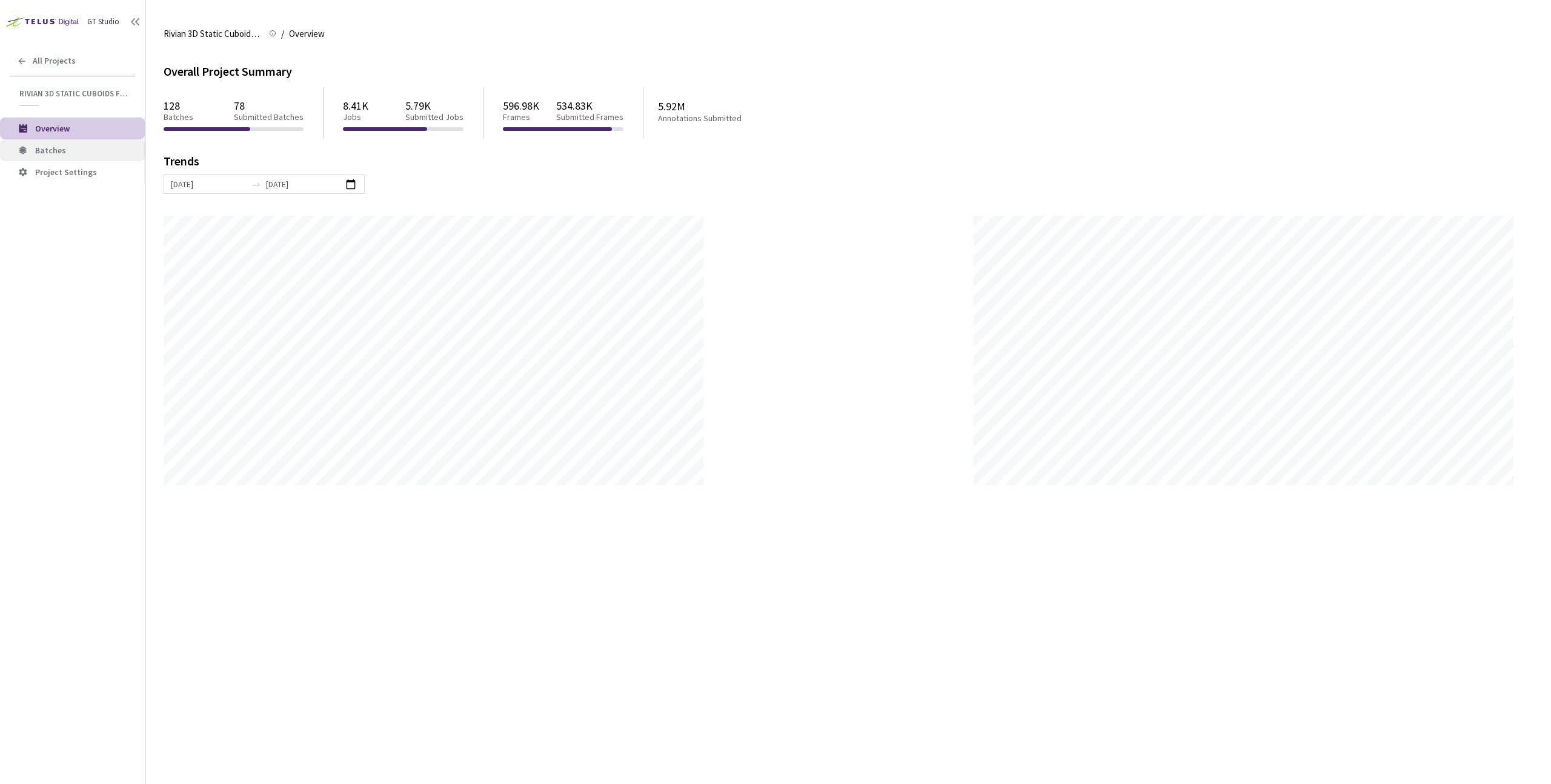
scroll to position [784, 1551]
click at [65, 149] on span "Batches" at bounding box center [85, 150] width 100 height 11
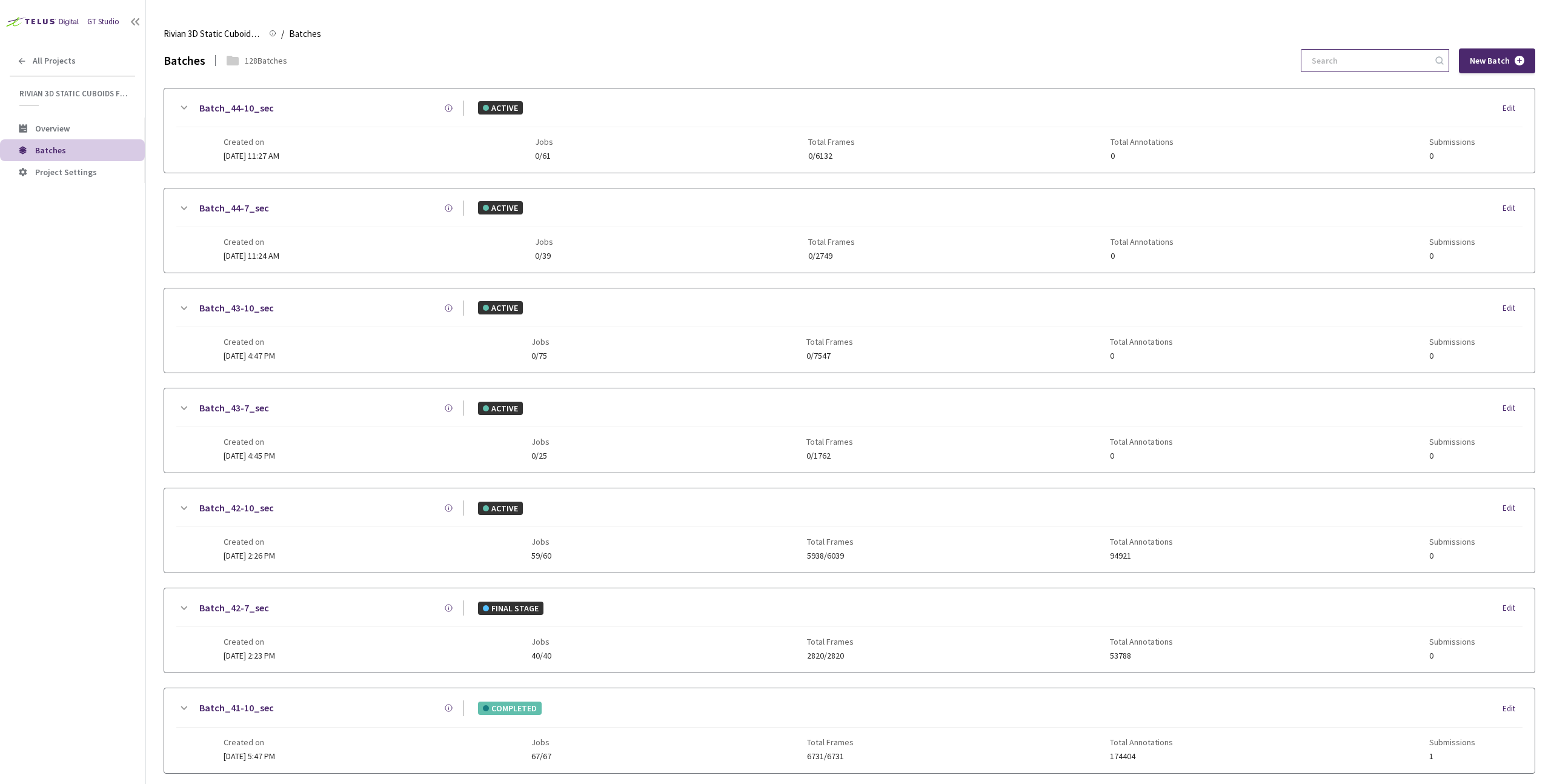
click at [1352, 69] on input at bounding box center [1369, 60] width 129 height 22
paste input "d70ffc21-c17d-4df3-a296-825d479b1950"
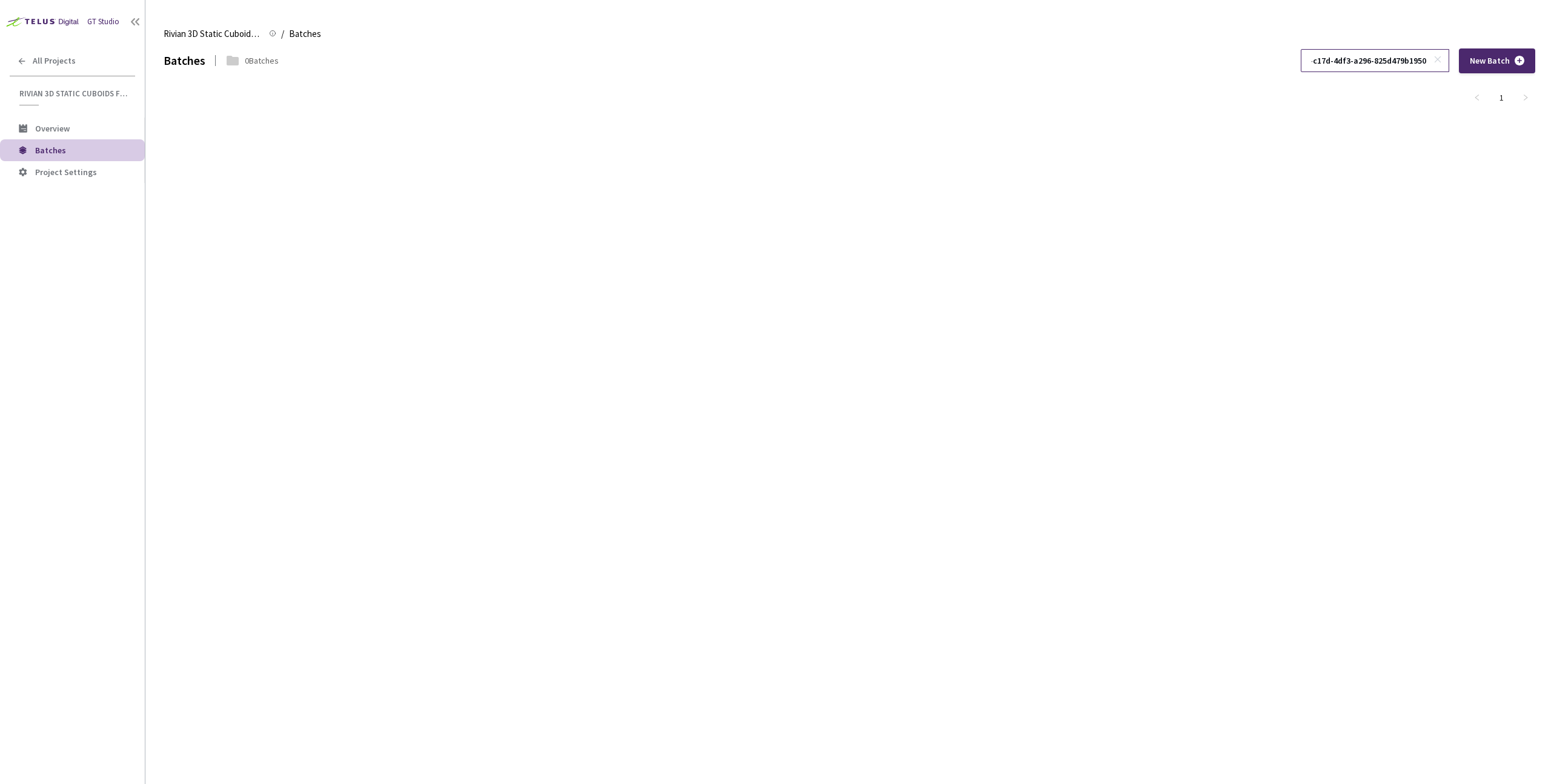
type input "d70ffc21-c17d-4df3-a296-825d479b1950"
click at [1444, 54] on span at bounding box center [1440, 60] width 12 height 12
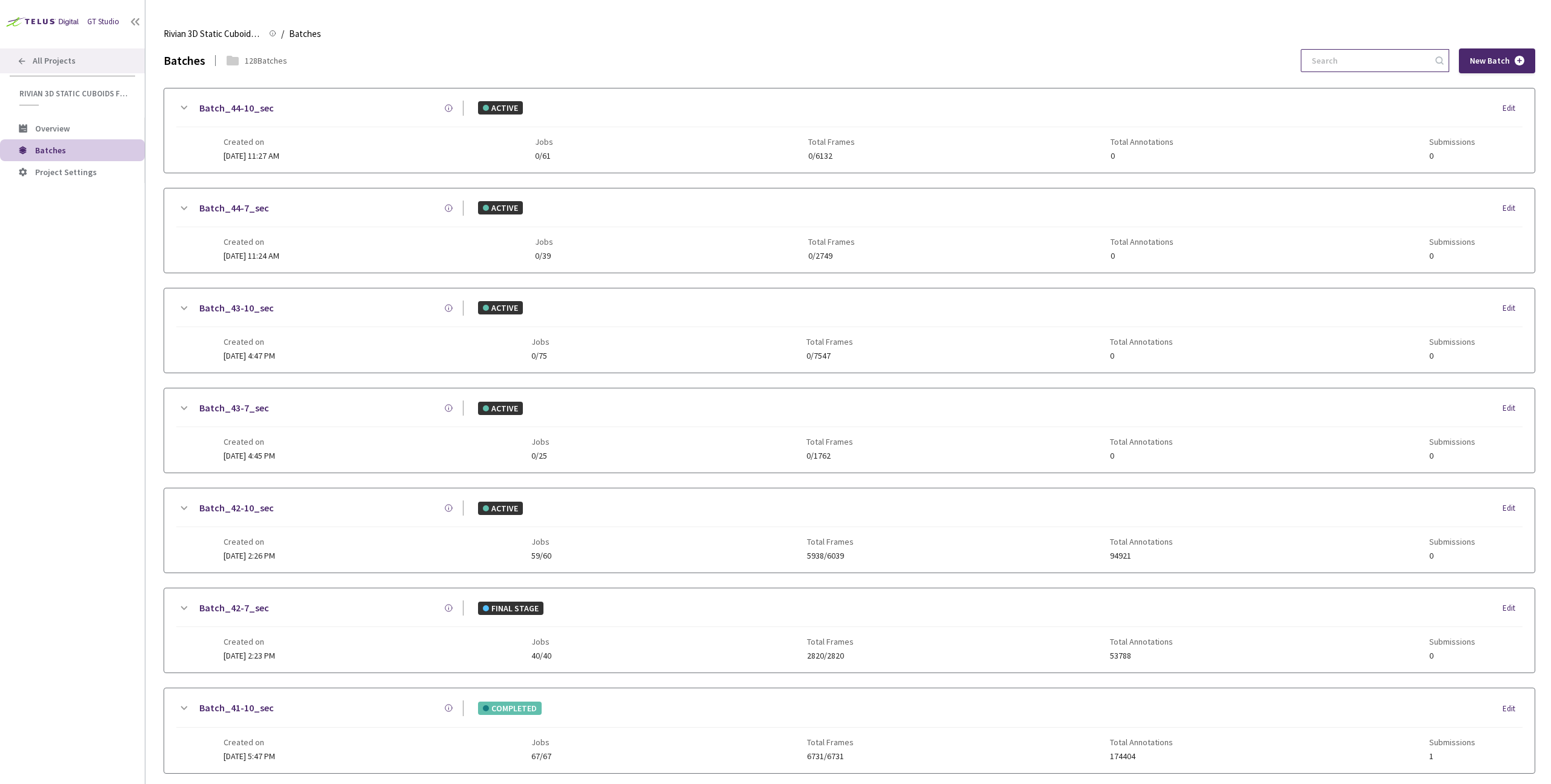
click at [55, 62] on span "All Projects" at bounding box center [54, 60] width 43 height 11
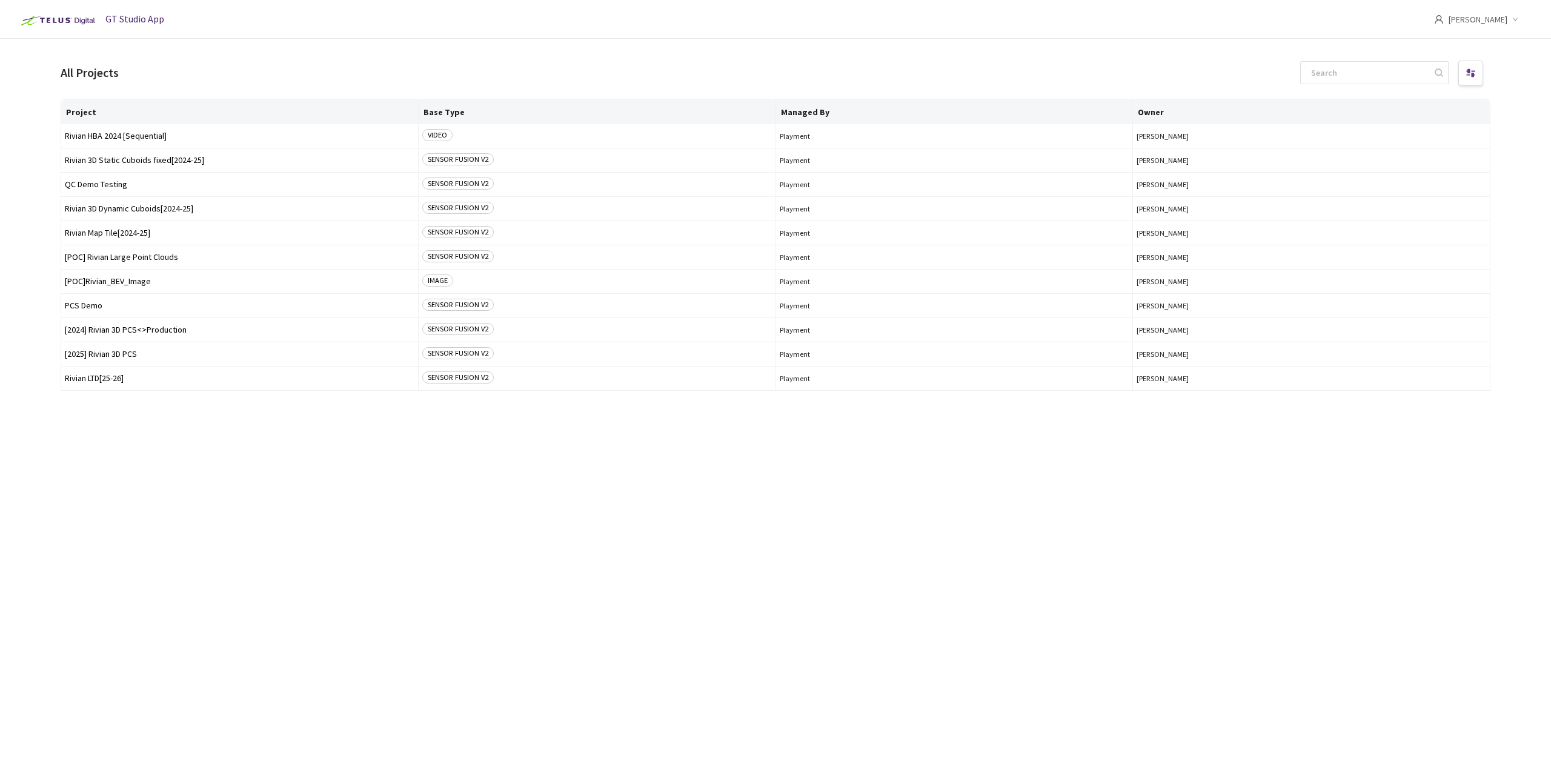
click at [288, 427] on div "Project Base Type Managed By Owner Rivian HBA 2024 [Sequential] VIDEO Playment …" at bounding box center [776, 430] width 1431 height 663
click at [181, 211] on span "Rivian 3D Dynamic Cuboids[2024-25]" at bounding box center [240, 209] width 350 height 10
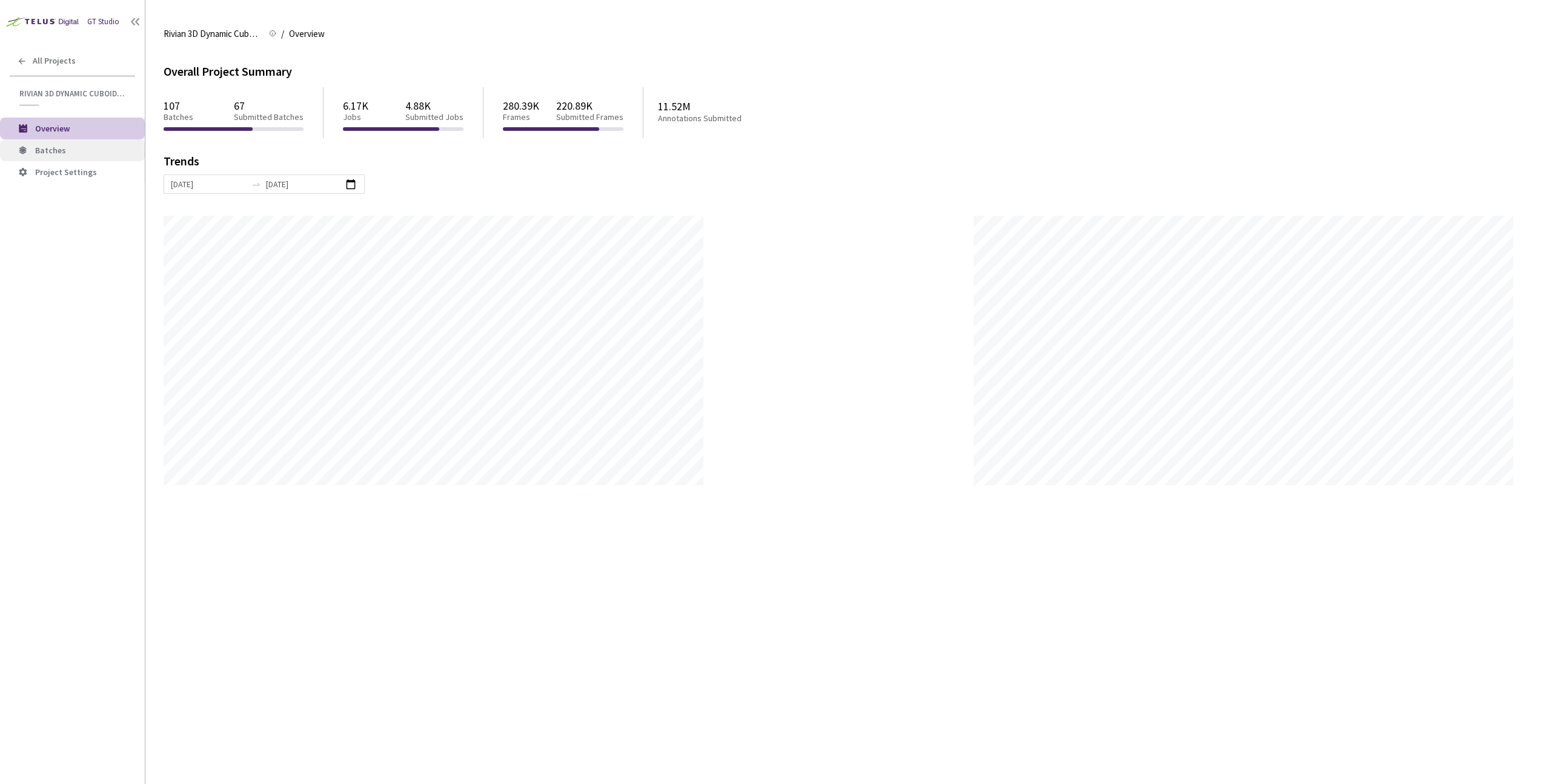
click at [35, 149] on span "Batches" at bounding box center [51, 149] width 31 height 11
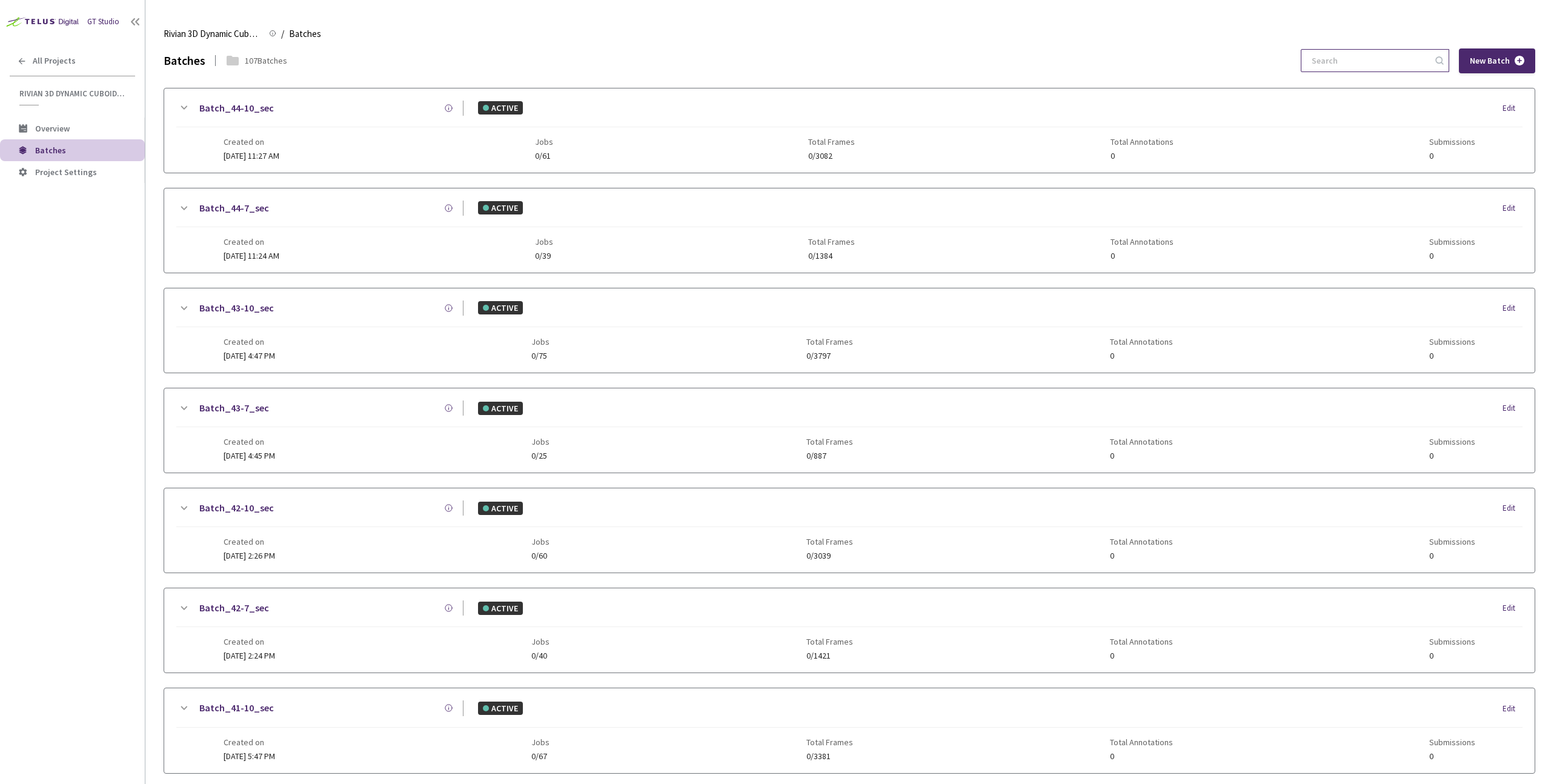
click at [1382, 58] on input at bounding box center [1369, 60] width 129 height 22
click at [1373, 66] on input "40" at bounding box center [1369, 60] width 129 height 22
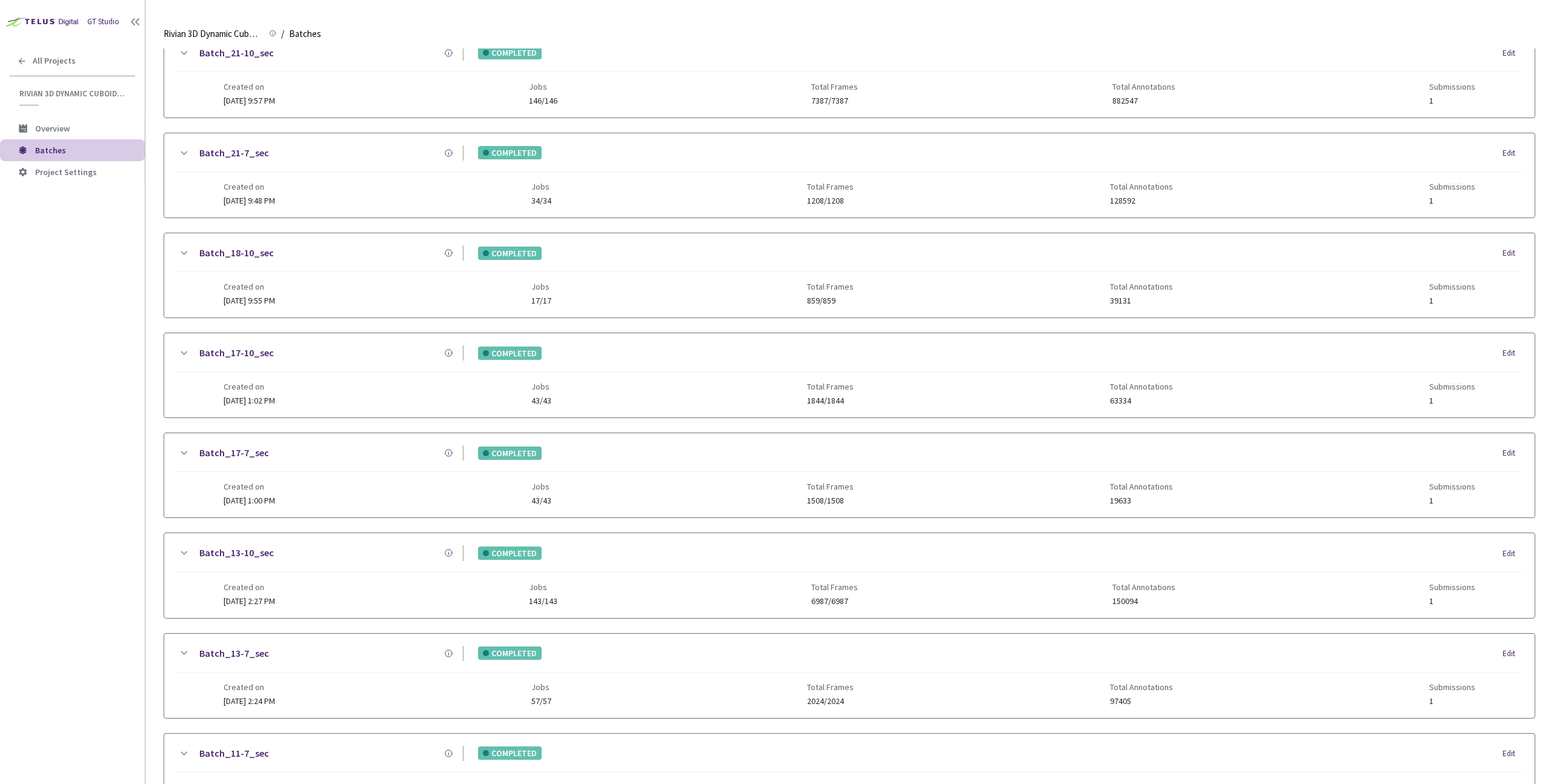
scroll to position [952, 0]
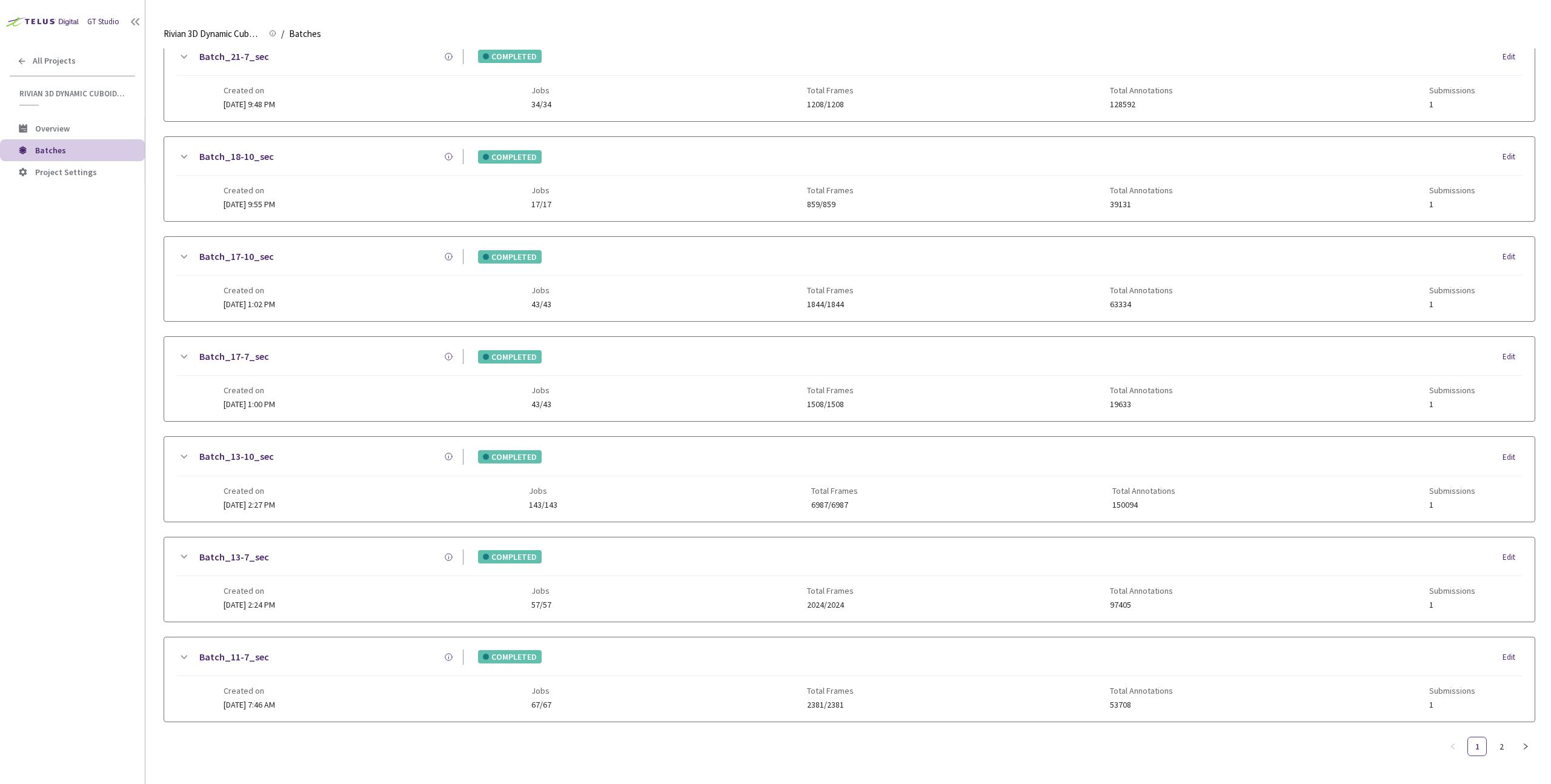
click at [448, 456] on rect at bounding box center [448, 457] width 1 height 3
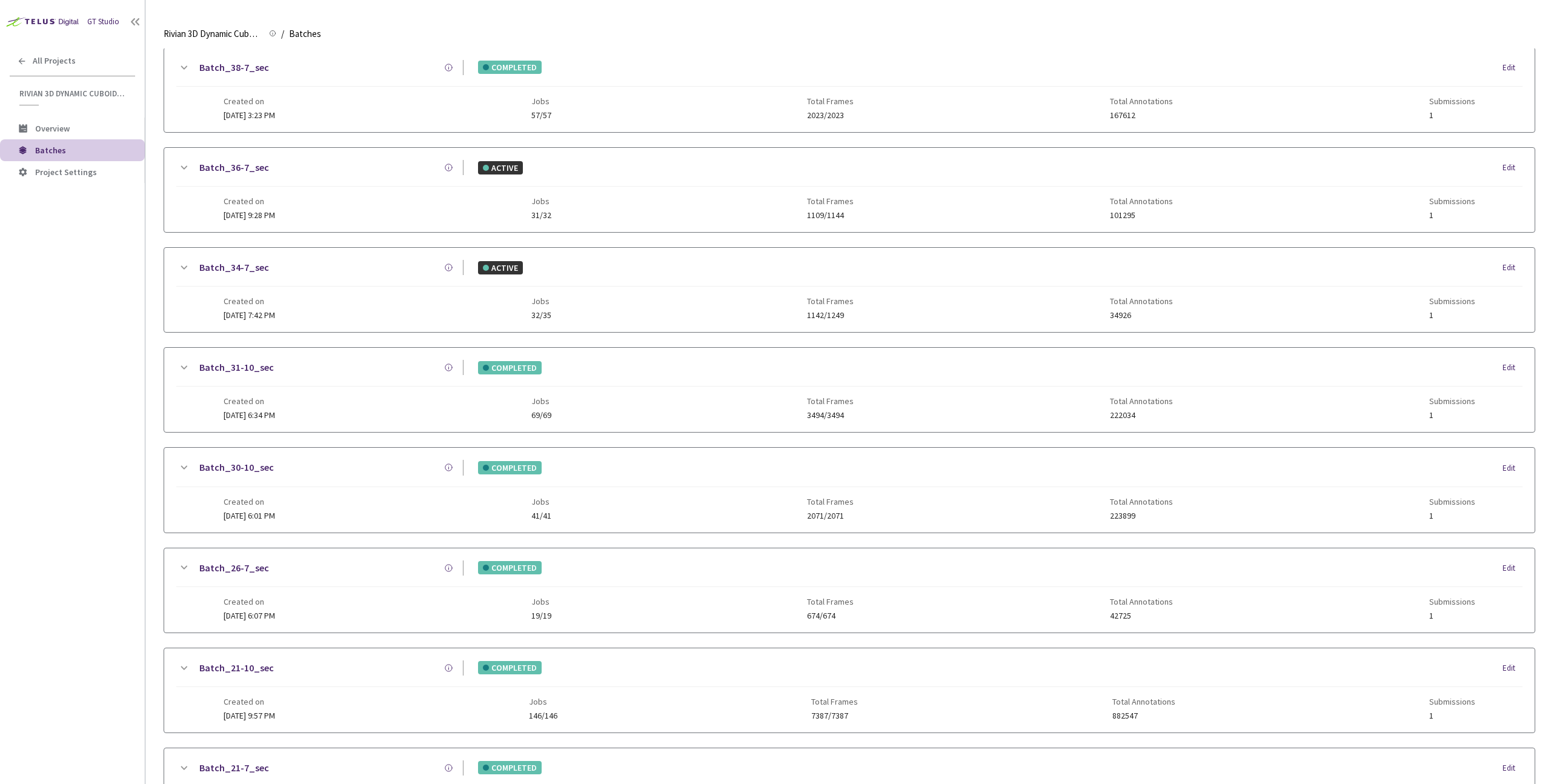
scroll to position [0, 0]
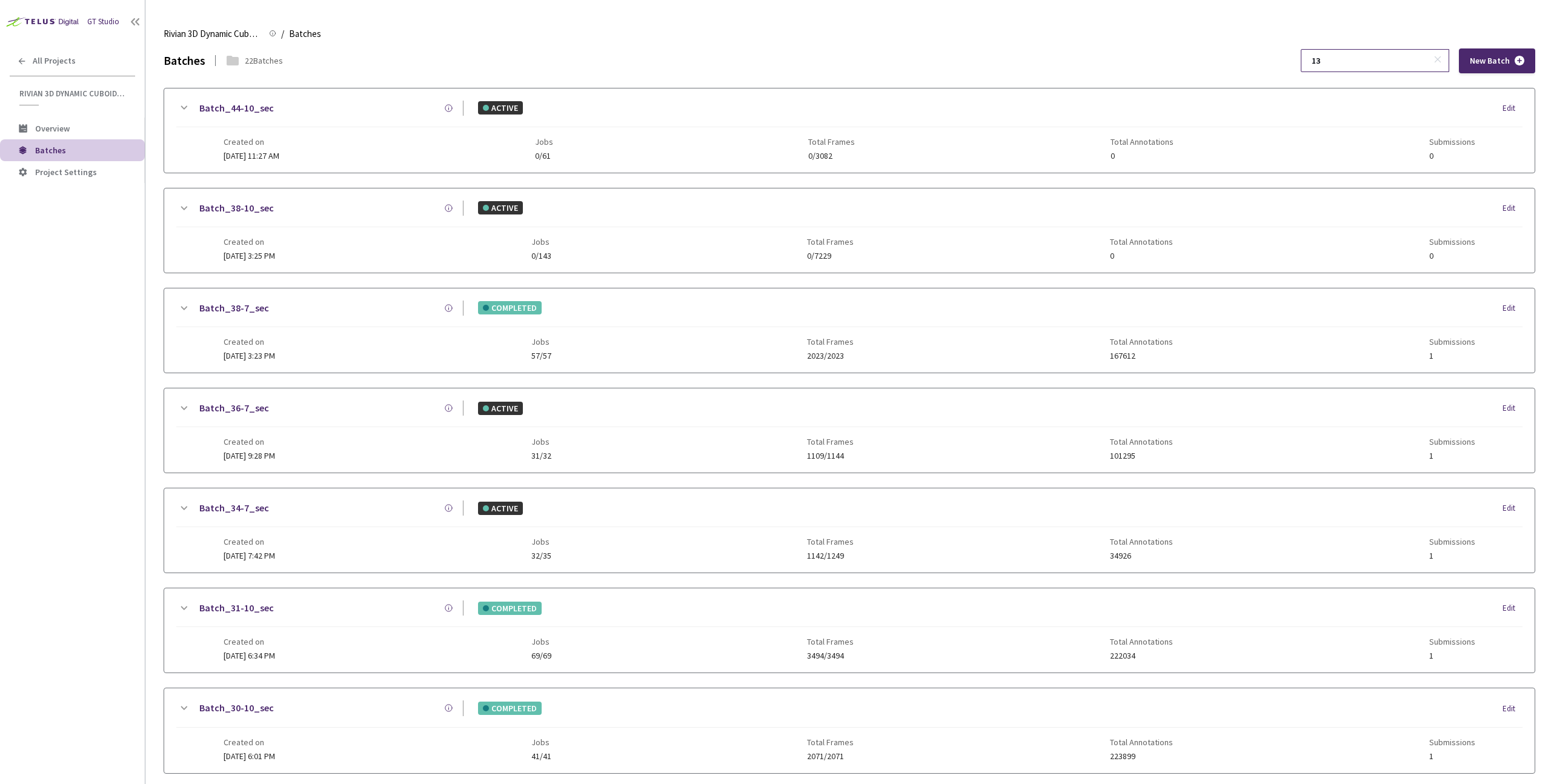
click at [1376, 60] on input "13" at bounding box center [1369, 60] width 129 height 22
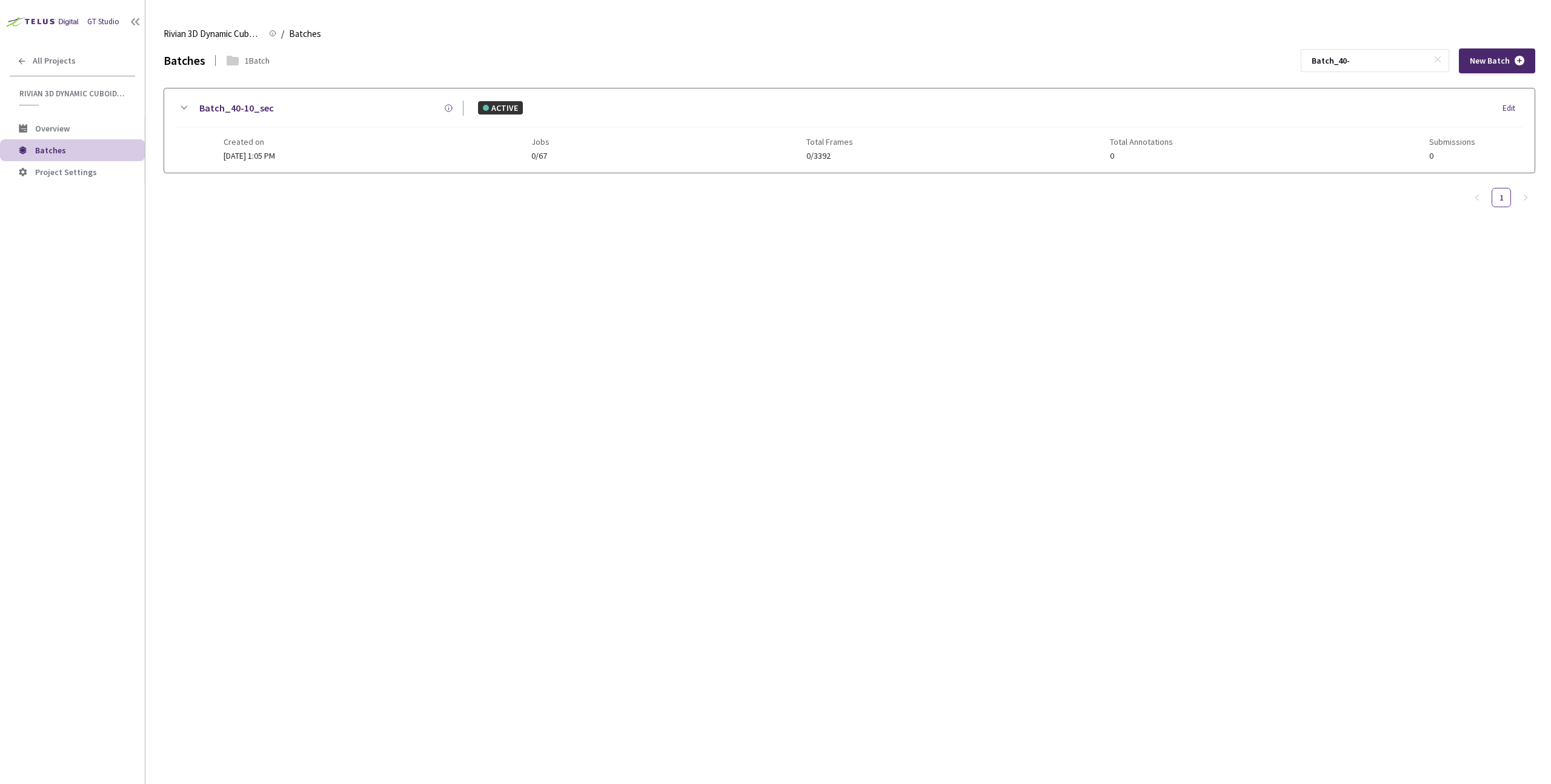
type input "Batch_40-"
click at [44, 295] on div "GT Studio All Projects Rivian 3D Dynamic Cuboids[2024-25] Rivian 3D Dynamic Cub…" at bounding box center [72, 368] width 144 height 737
